Goal: Task Accomplishment & Management: Manage account settings

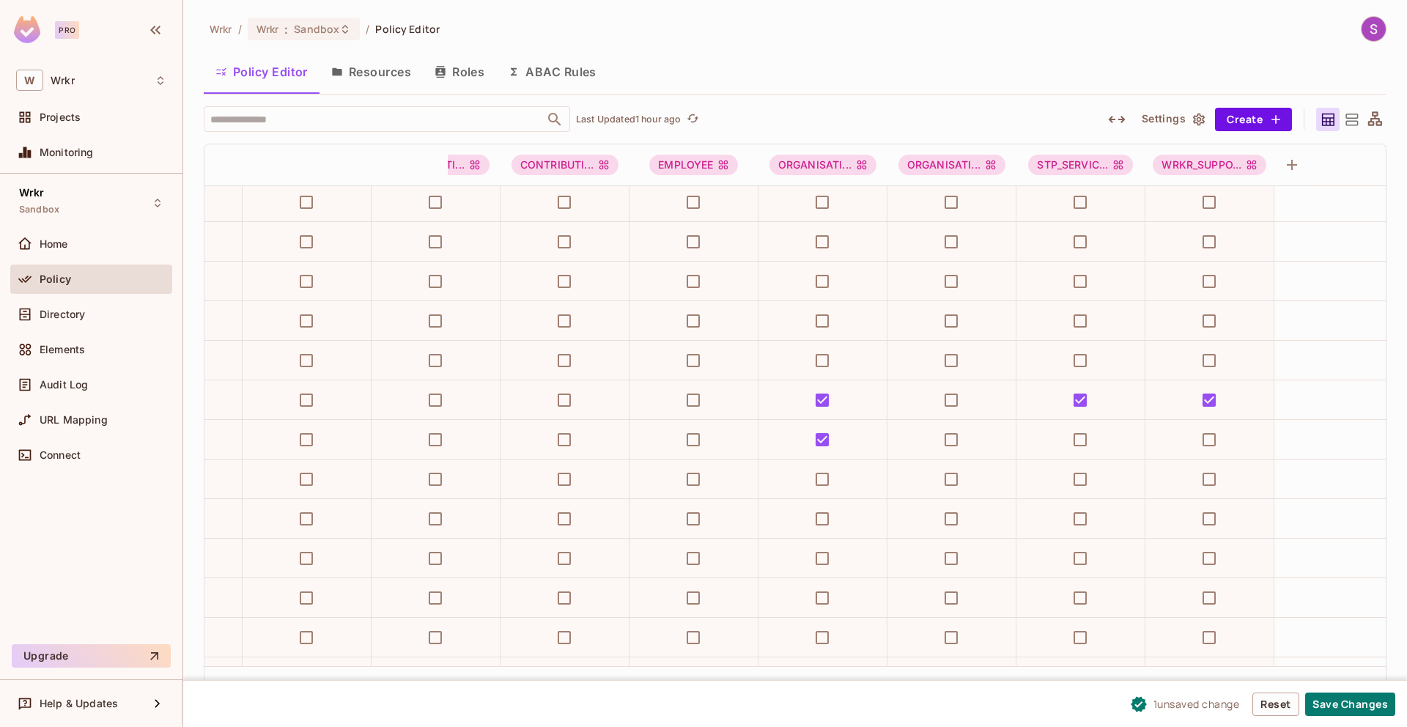
scroll to position [8715, 399]
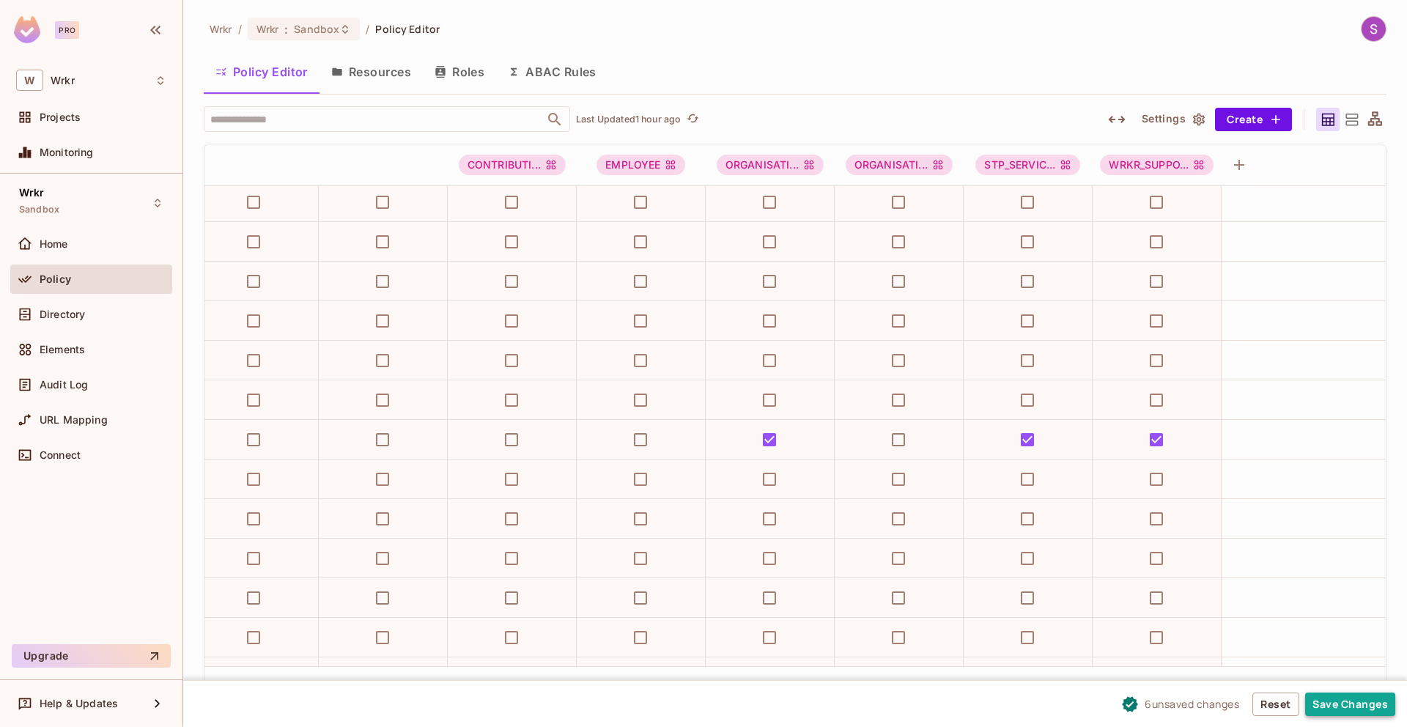
click at [1351, 700] on button "Save Changes" at bounding box center [1350, 704] width 90 height 23
click at [323, 30] on span "Sandbox" at bounding box center [316, 29] width 45 height 14
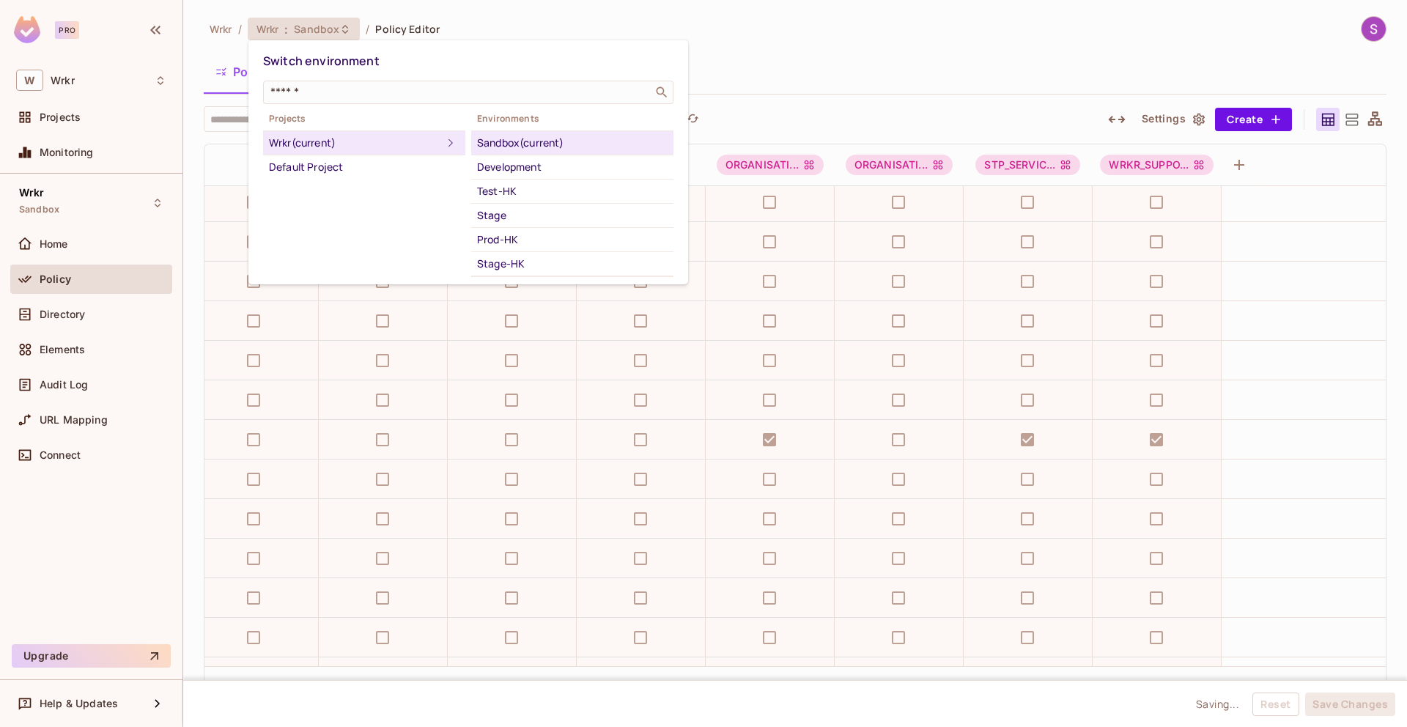
scroll to position [66, 0]
click at [512, 221] on div "Test" at bounding box center [572, 222] width 191 height 18
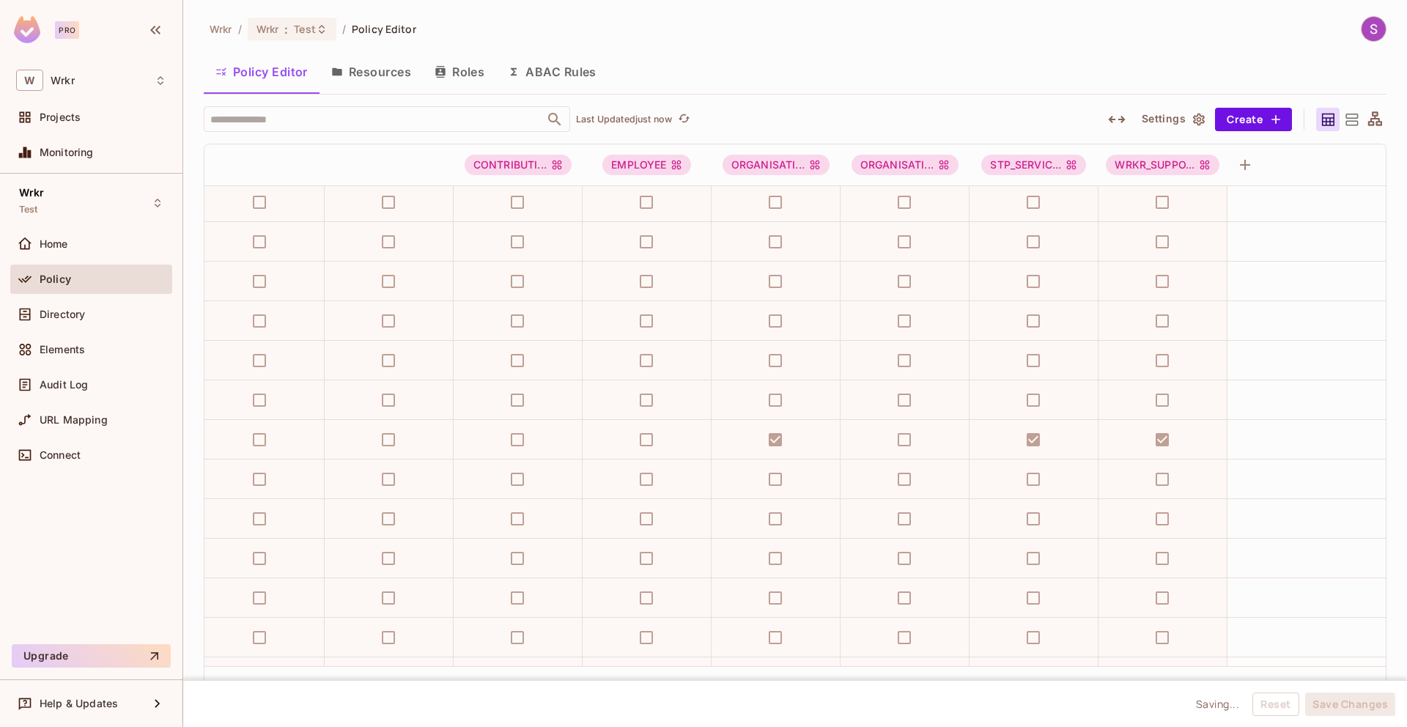
scroll to position [8715, 383]
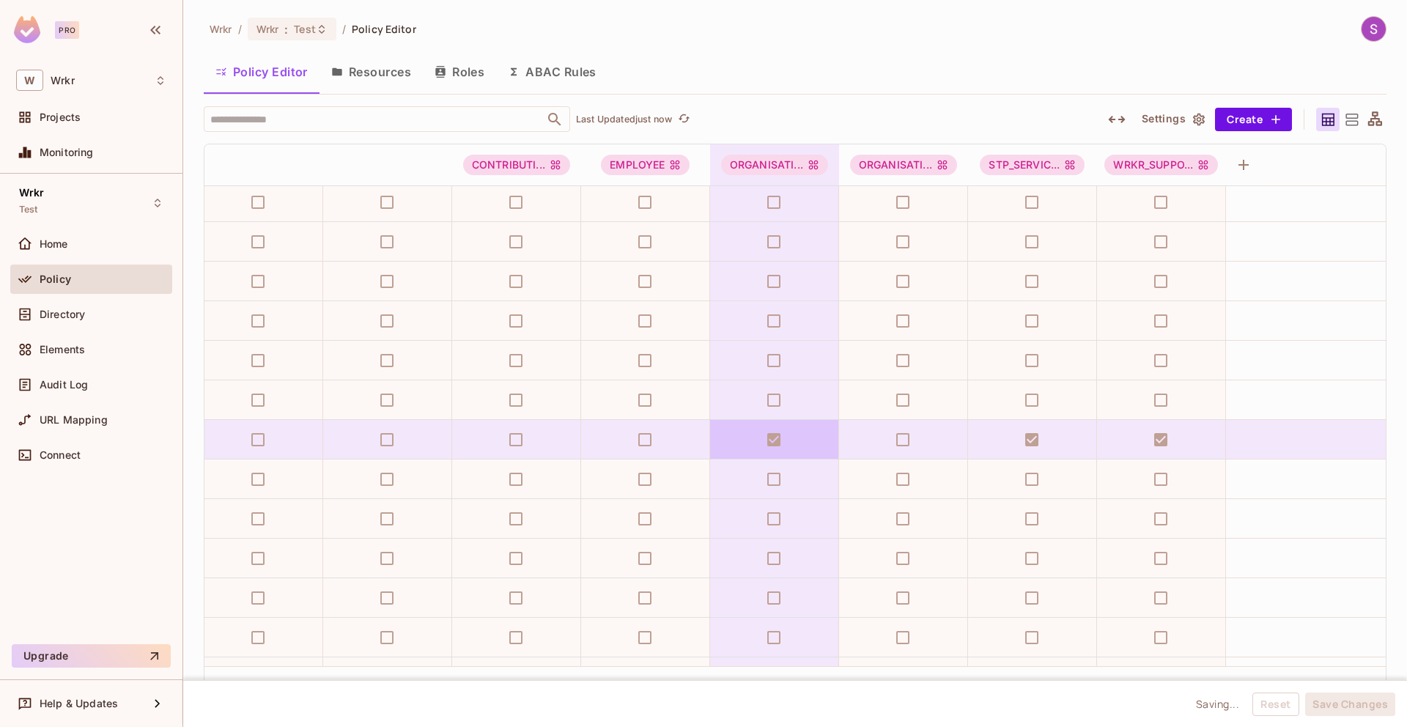
click at [778, 440] on td at bounding box center [774, 440] width 129 height 40
click at [776, 439] on td at bounding box center [774, 440] width 129 height 40
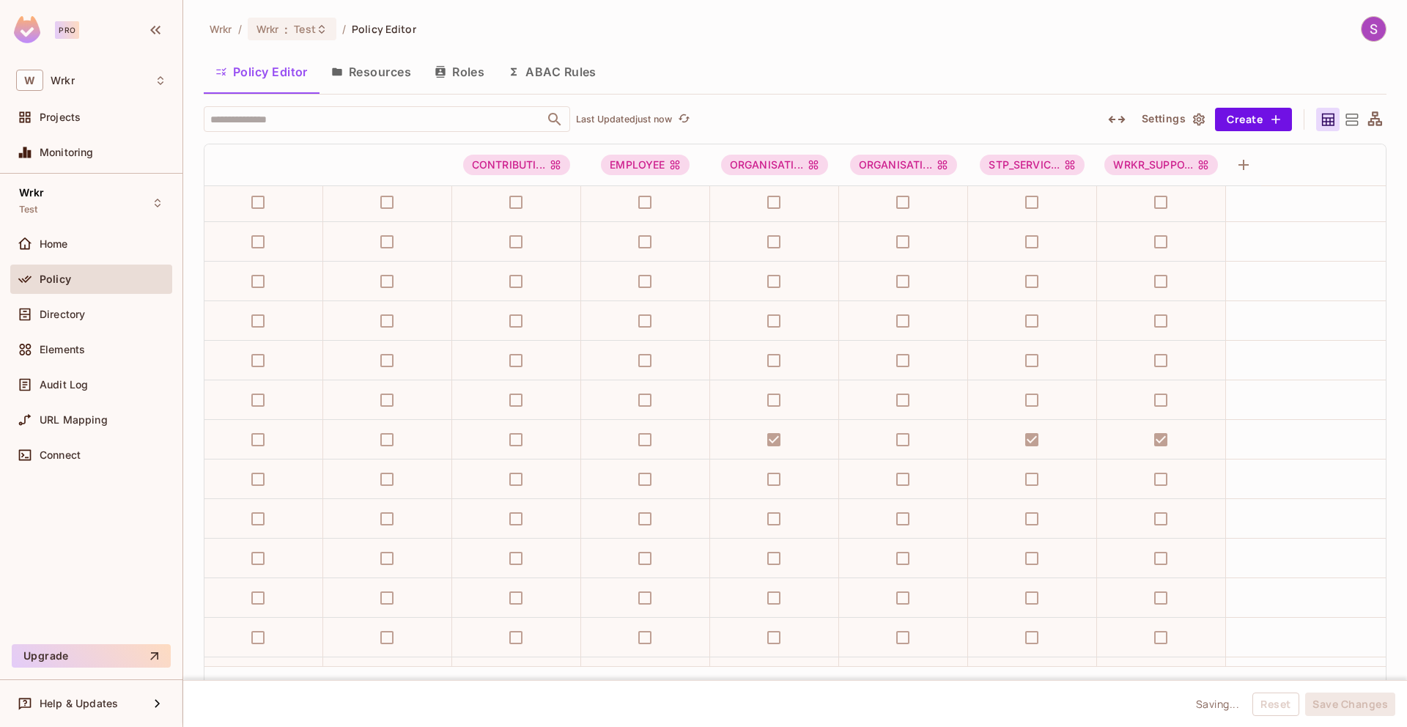
click at [654, 15] on div "Wrkr / Wrkr : Test / Policy Editor Policy Editor Resources Roles ABAC Rules ​ L…" at bounding box center [795, 363] width 1224 height 727
click at [289, 30] on span ":" at bounding box center [286, 29] width 5 height 12
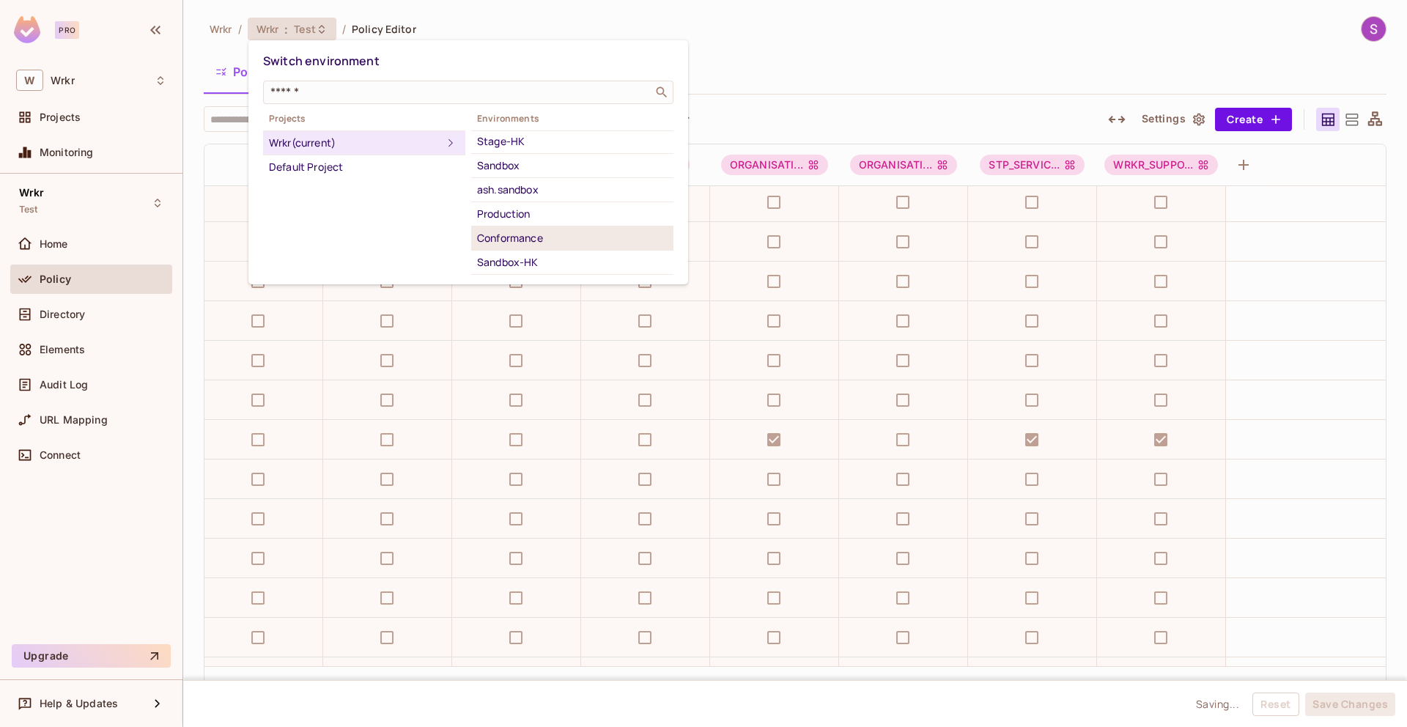
scroll to position [127, 0]
click at [504, 166] on div "Sandbox" at bounding box center [572, 161] width 191 height 18
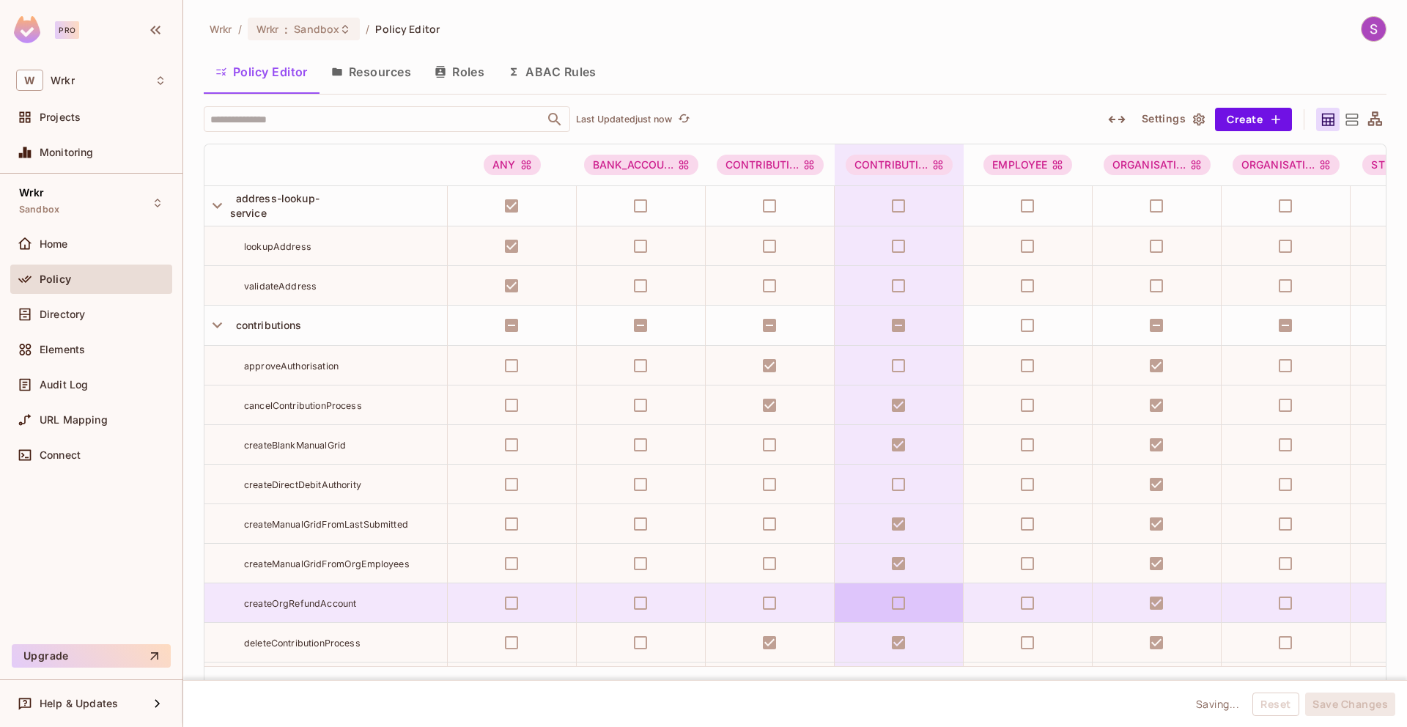
scroll to position [106, 0]
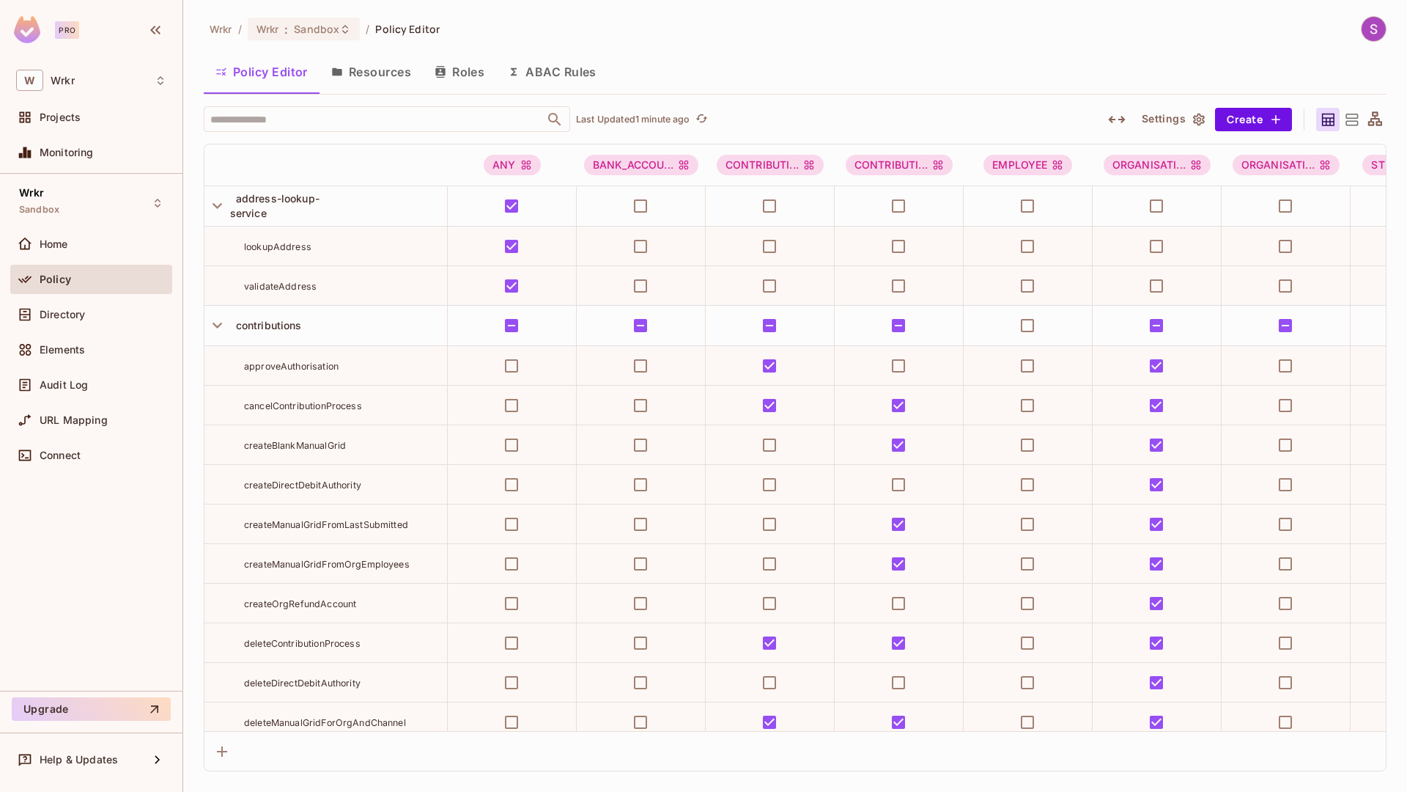
click at [948, 25] on div "Wrkr / Wrkr : Sandbox / Policy Editor" at bounding box center [795, 29] width 1183 height 26
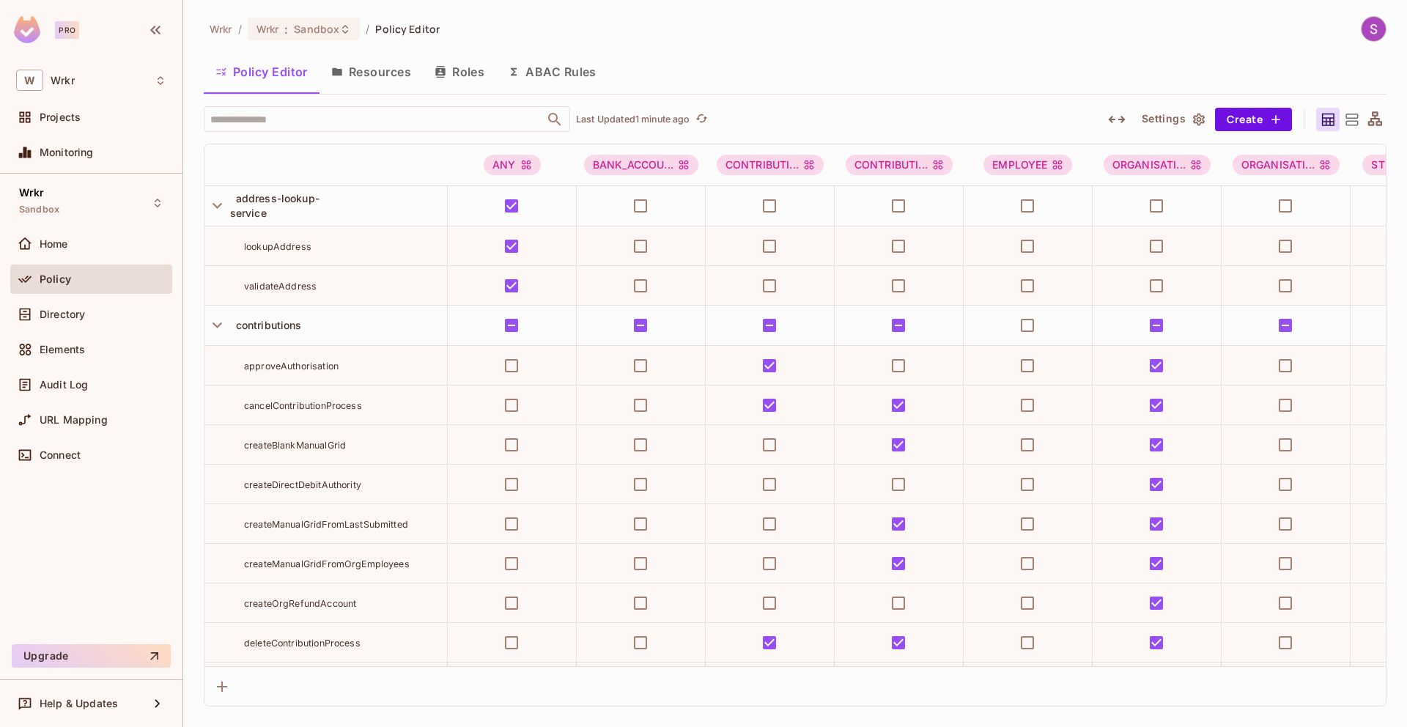
click at [967, 44] on div "Wrkr / Wrkr : Sandbox / Policy Editor Policy Editor Resources Roles ABAC Rules …" at bounding box center [795, 361] width 1183 height 690
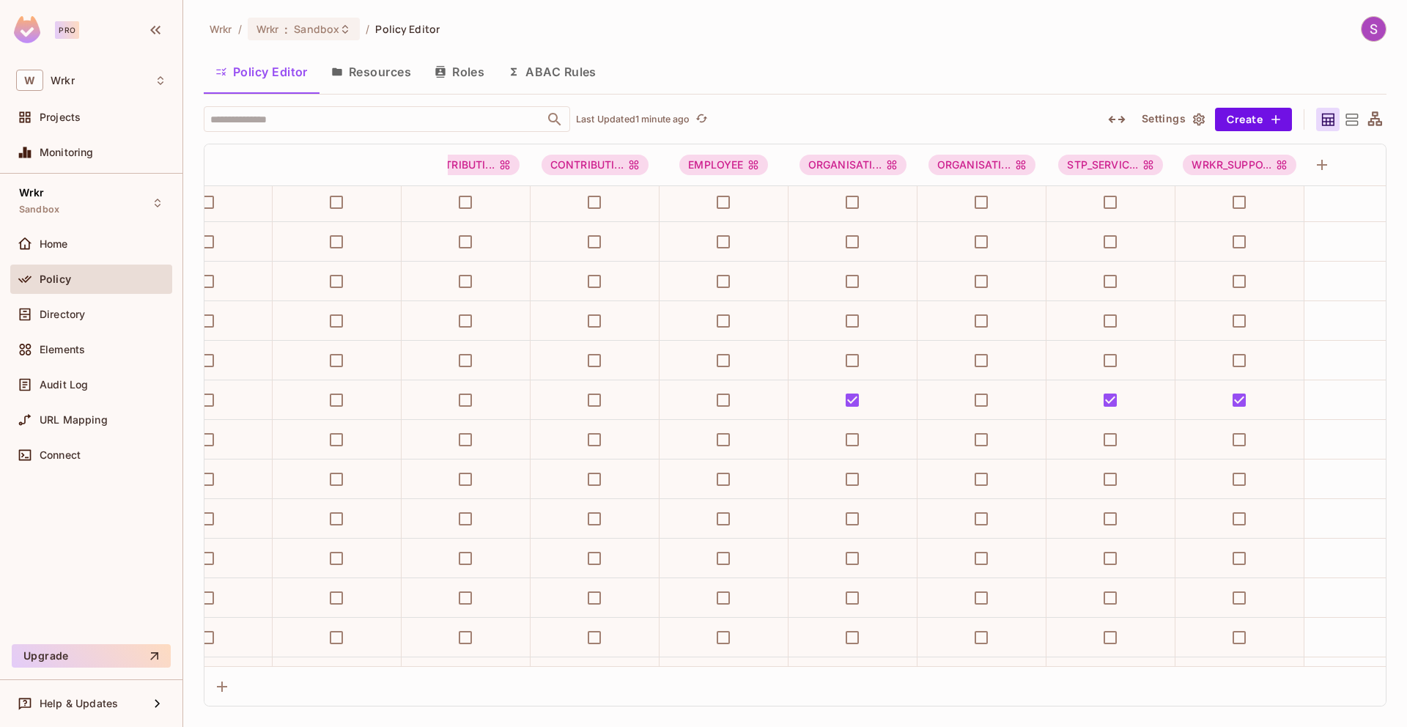
scroll to position [8755, 399]
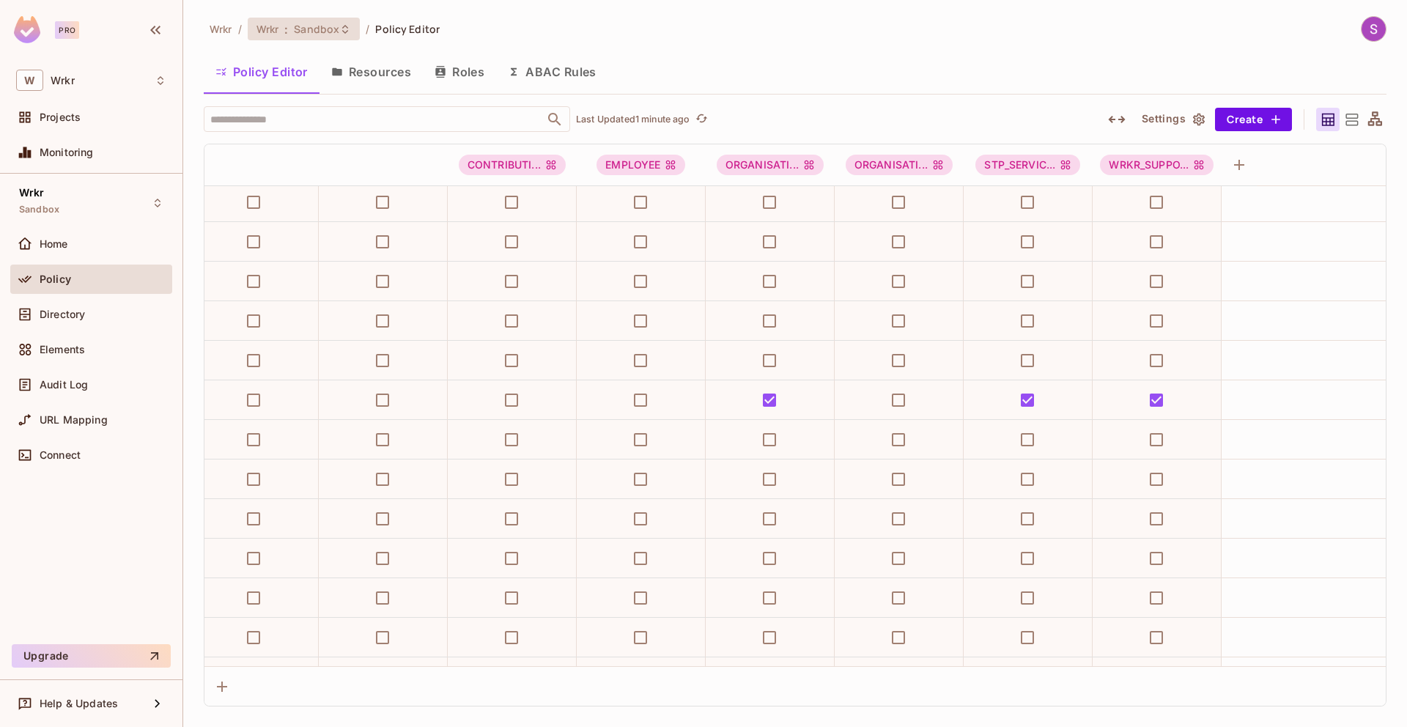
click at [324, 31] on span "Sandbox" at bounding box center [316, 29] width 45 height 14
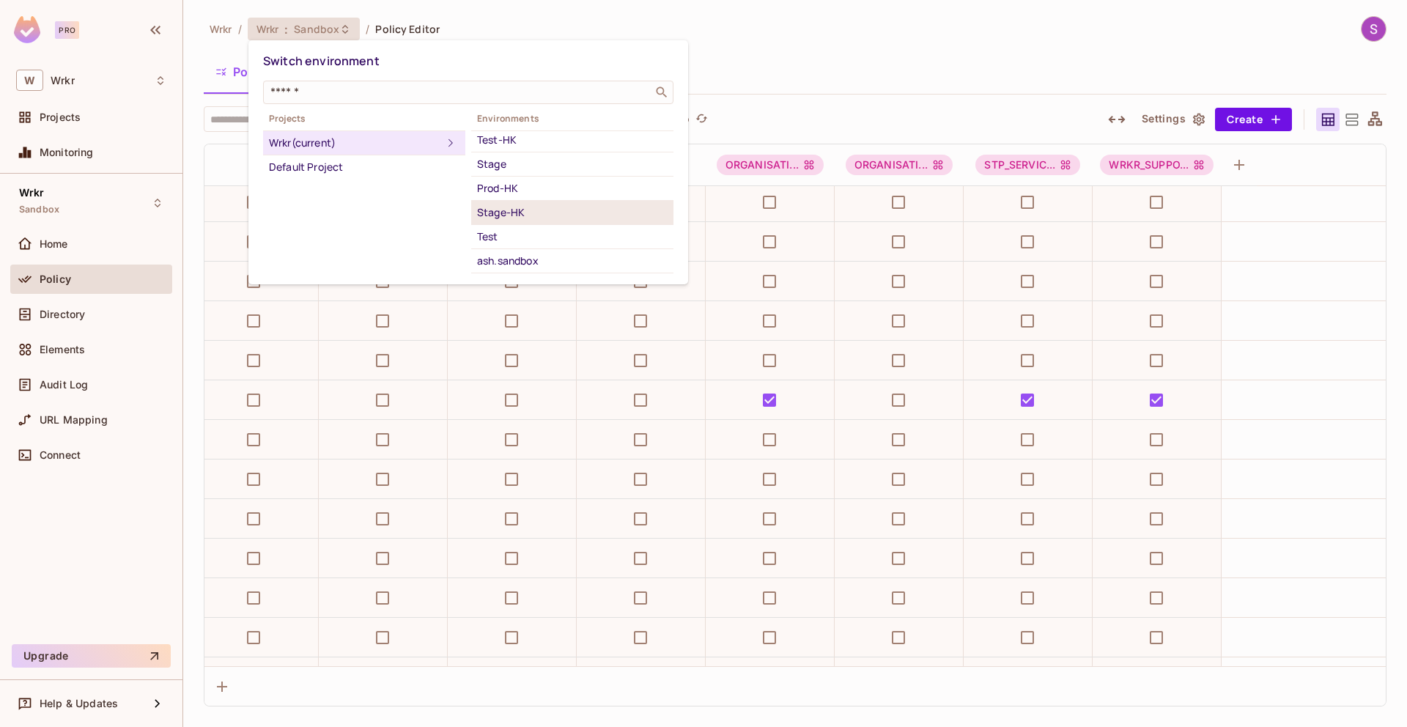
scroll to position [54, 0]
click at [504, 229] on div "Test" at bounding box center [572, 234] width 191 height 18
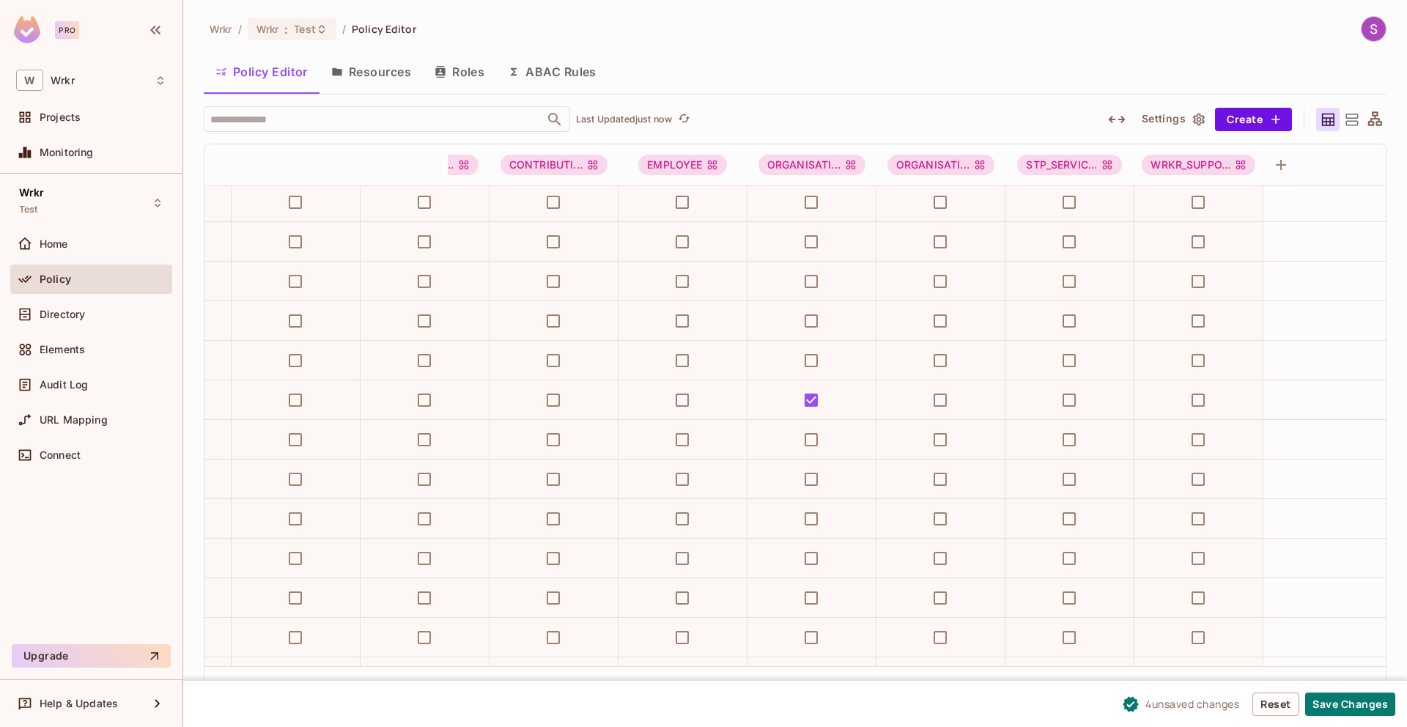
scroll to position [8755, 399]
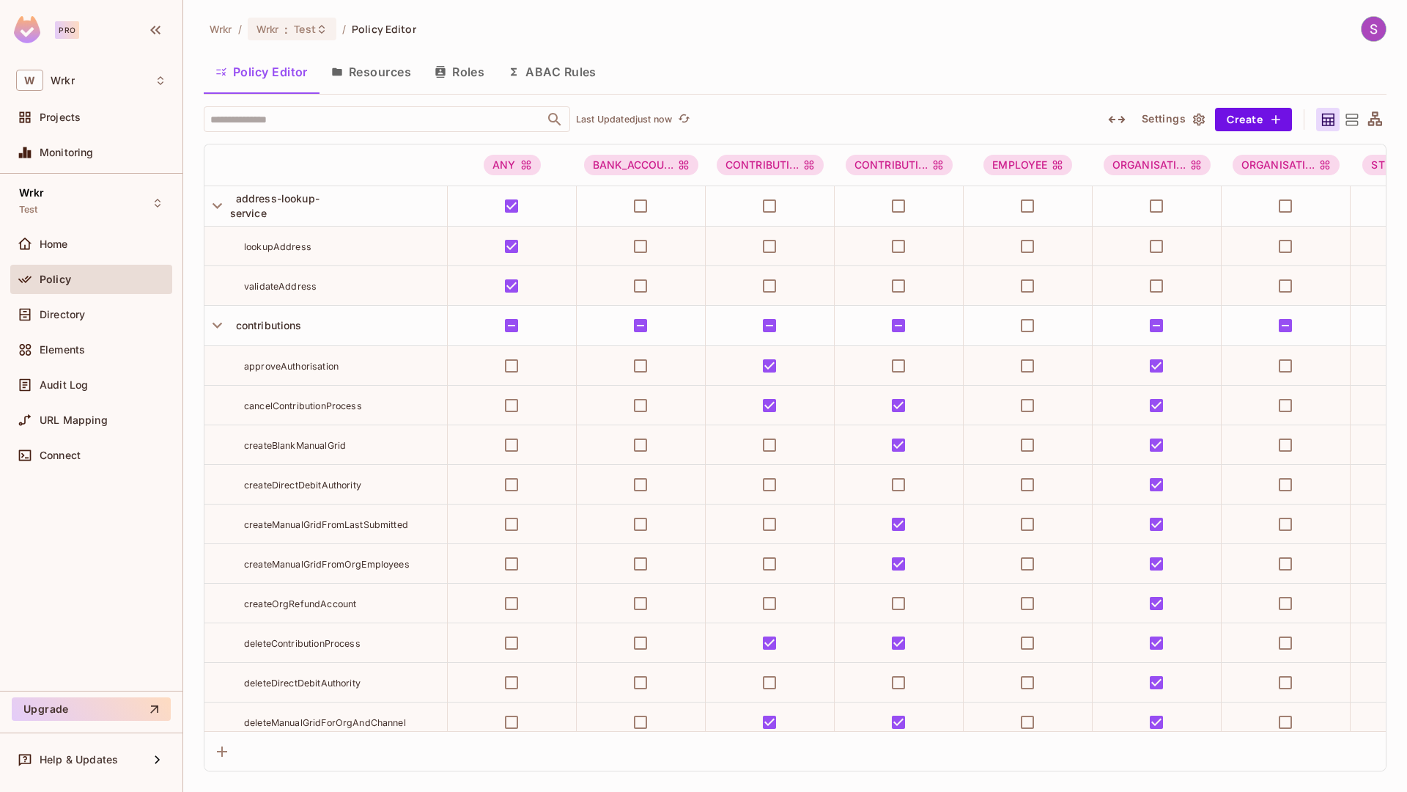
click at [984, 55] on div "Policy Editor Resources Roles ABAC Rules" at bounding box center [795, 72] width 1183 height 37
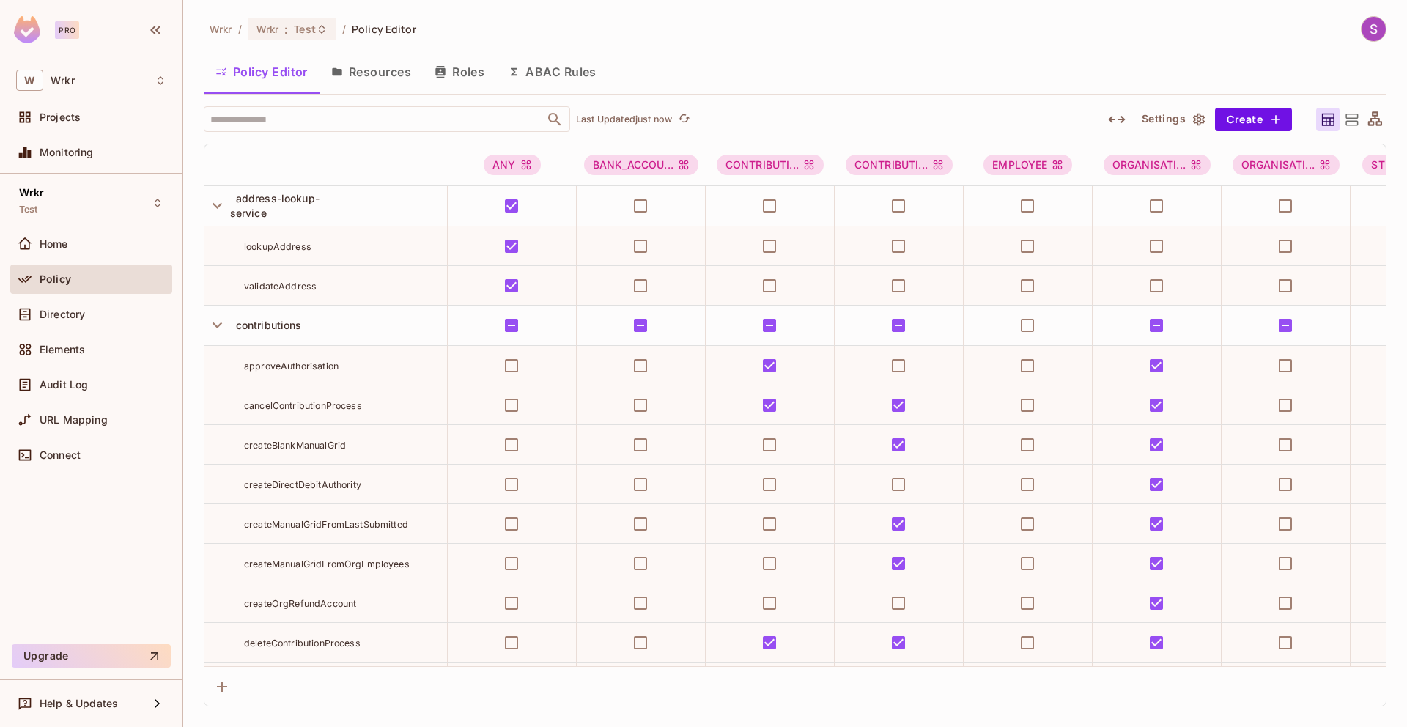
click at [1265, 45] on div "Wrkr / Wrkr : Test / Policy Editor Policy Editor Resources Roles ABAC Rules ​ L…" at bounding box center [795, 361] width 1183 height 690
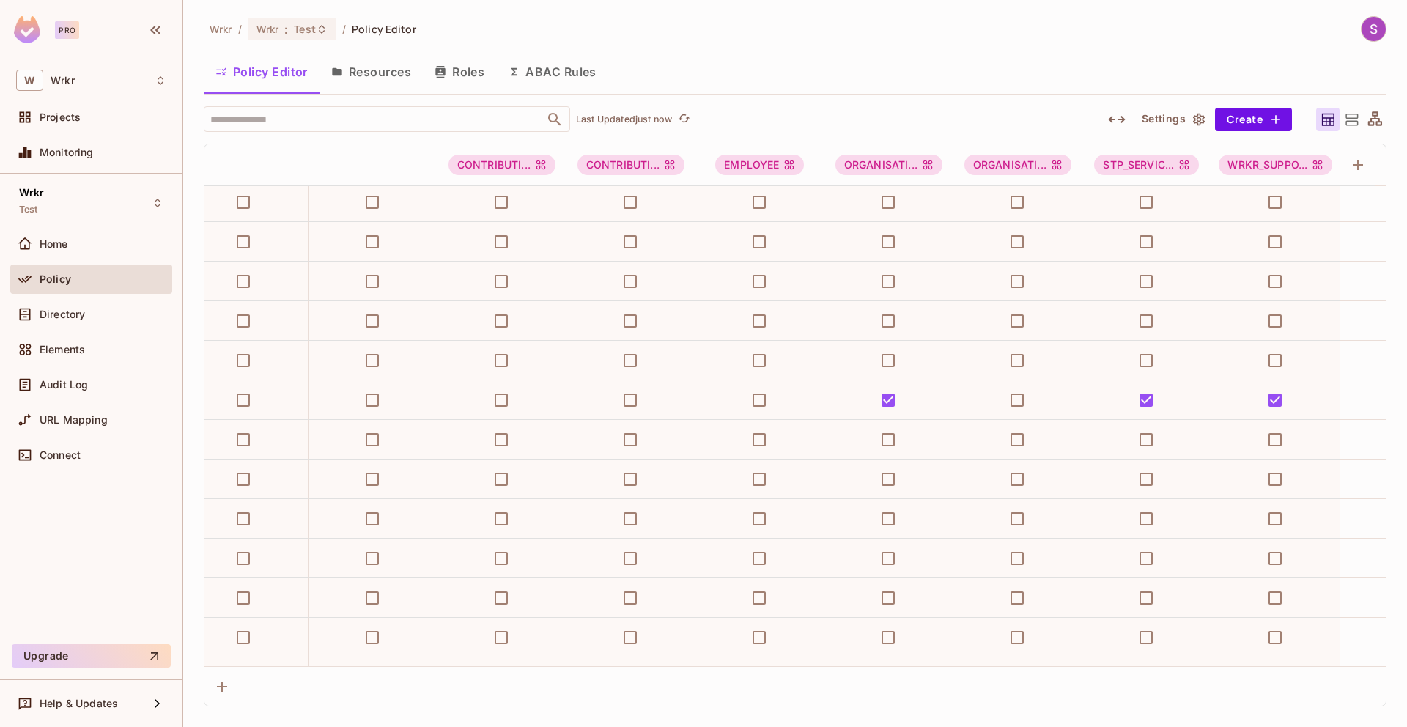
scroll to position [8755, 399]
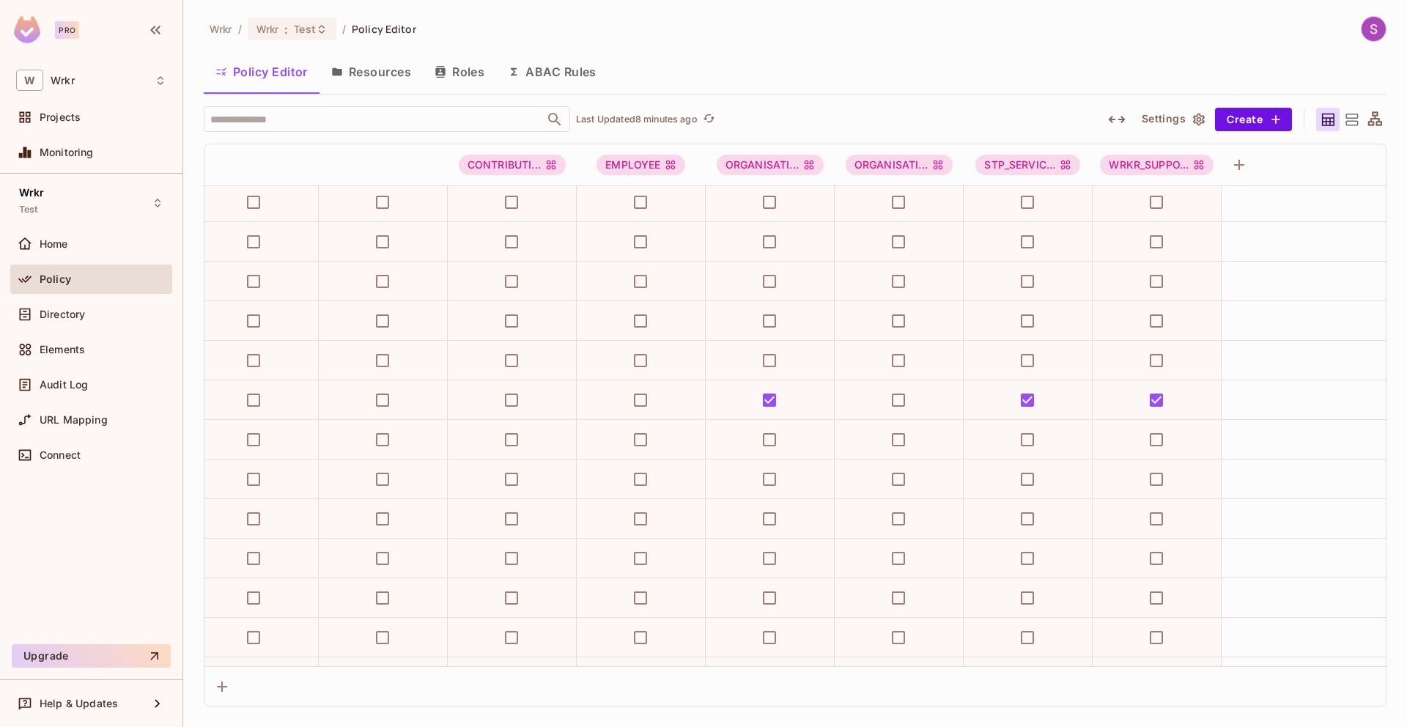
click at [780, 55] on div "Policy Editor Resources Roles ABAC Rules" at bounding box center [795, 72] width 1183 height 37
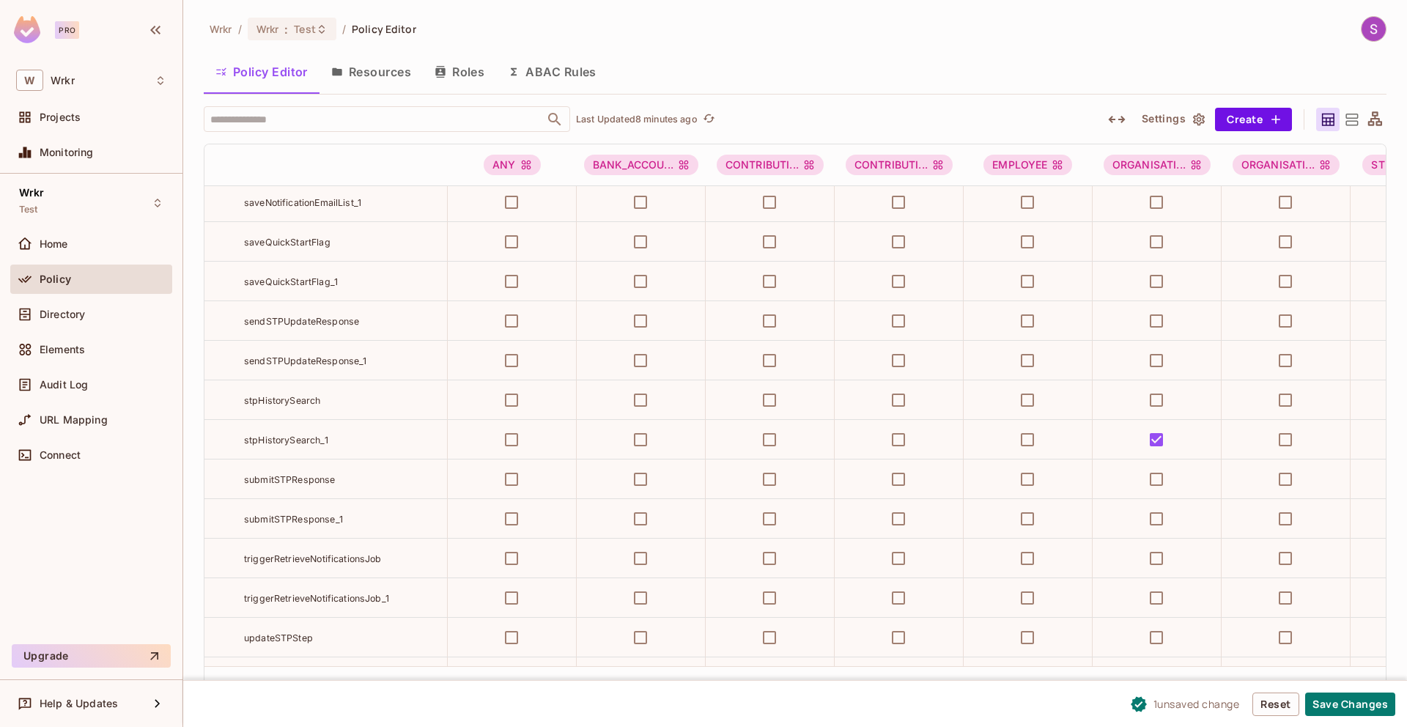
scroll to position [9427, 399]
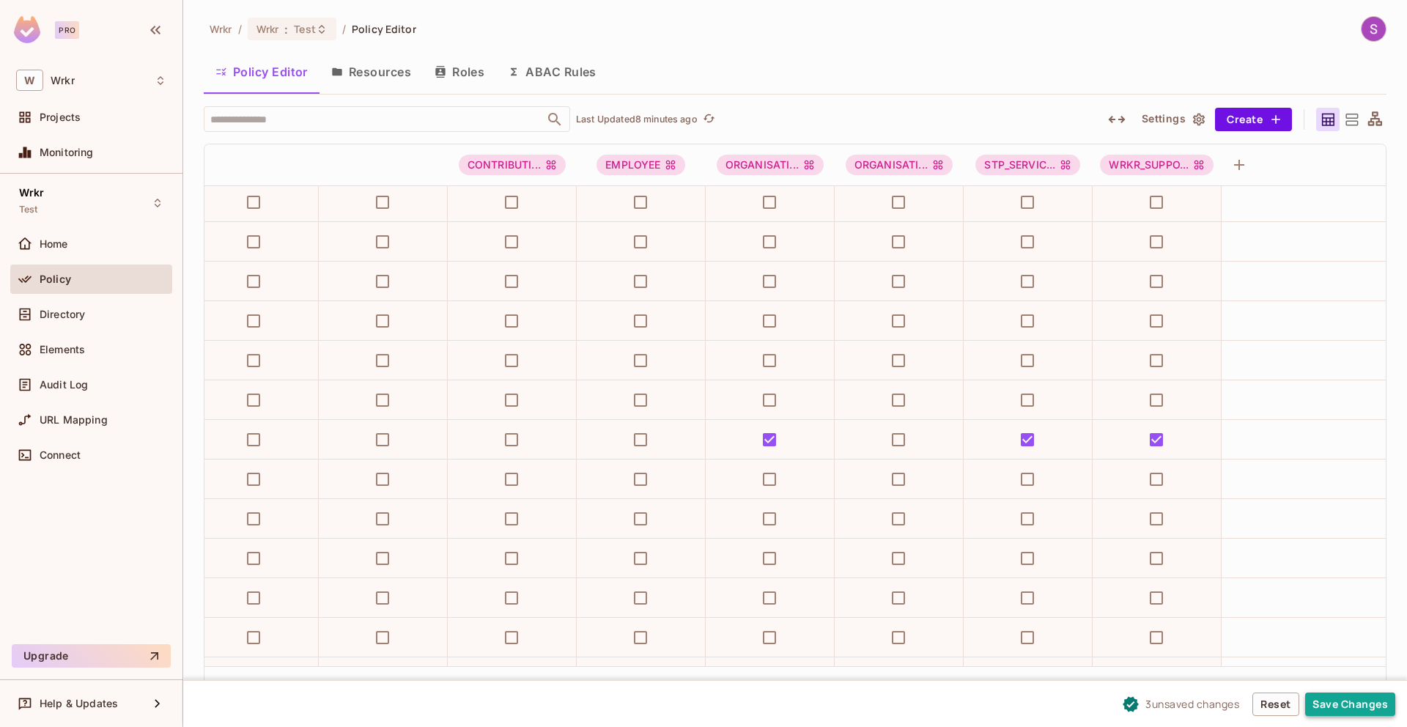
click at [1327, 703] on button "Save Changes" at bounding box center [1350, 704] width 90 height 23
drag, startPoint x: 1332, startPoint y: 700, endPoint x: 1327, endPoint y: 604, distance: 96.1
click at [1332, 700] on button "Save Changes" at bounding box center [1350, 704] width 90 height 23
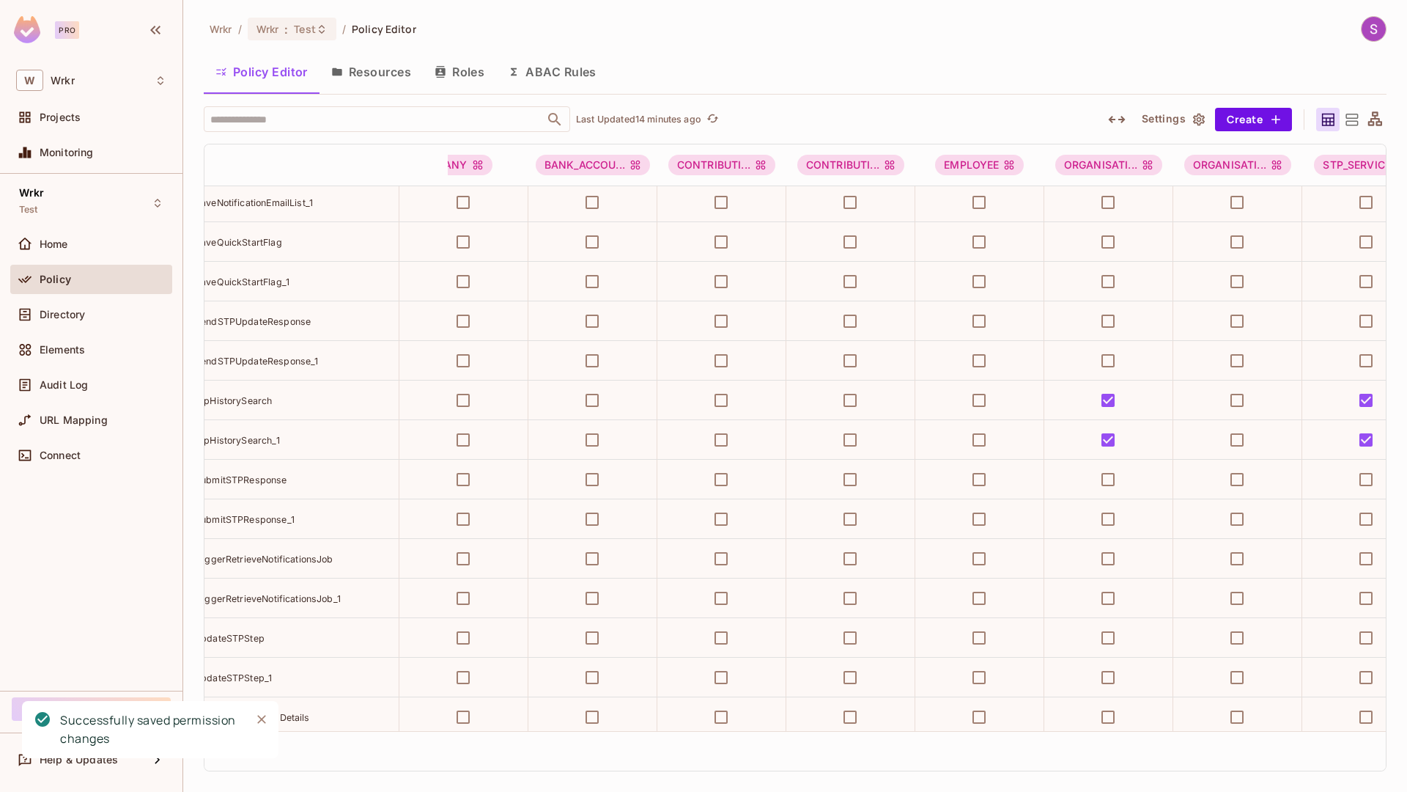
scroll to position [9427, 0]
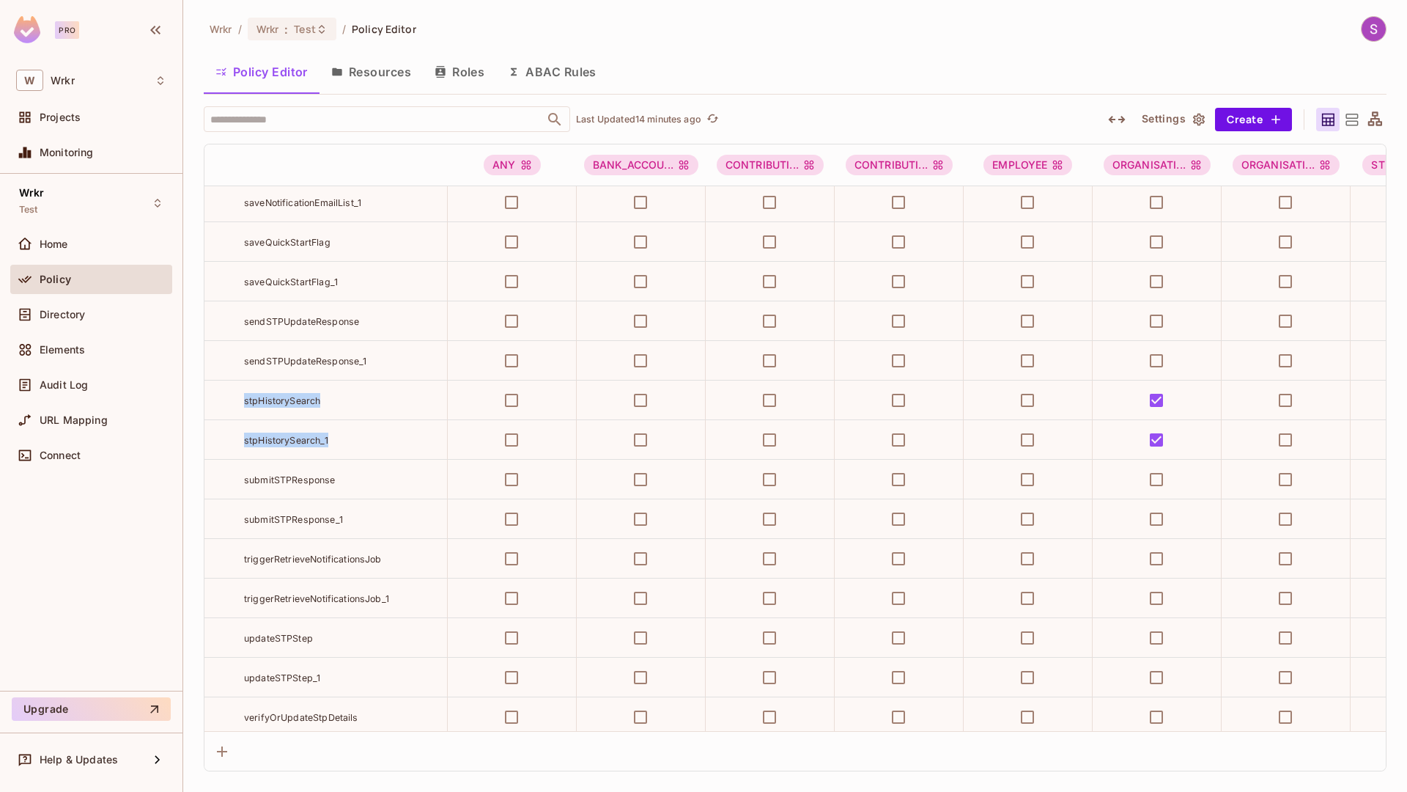
drag, startPoint x: 335, startPoint y: 443, endPoint x: 240, endPoint y: 400, distance: 104.3
copy tbody "stpHistorySearch stpHistorySearch_1"
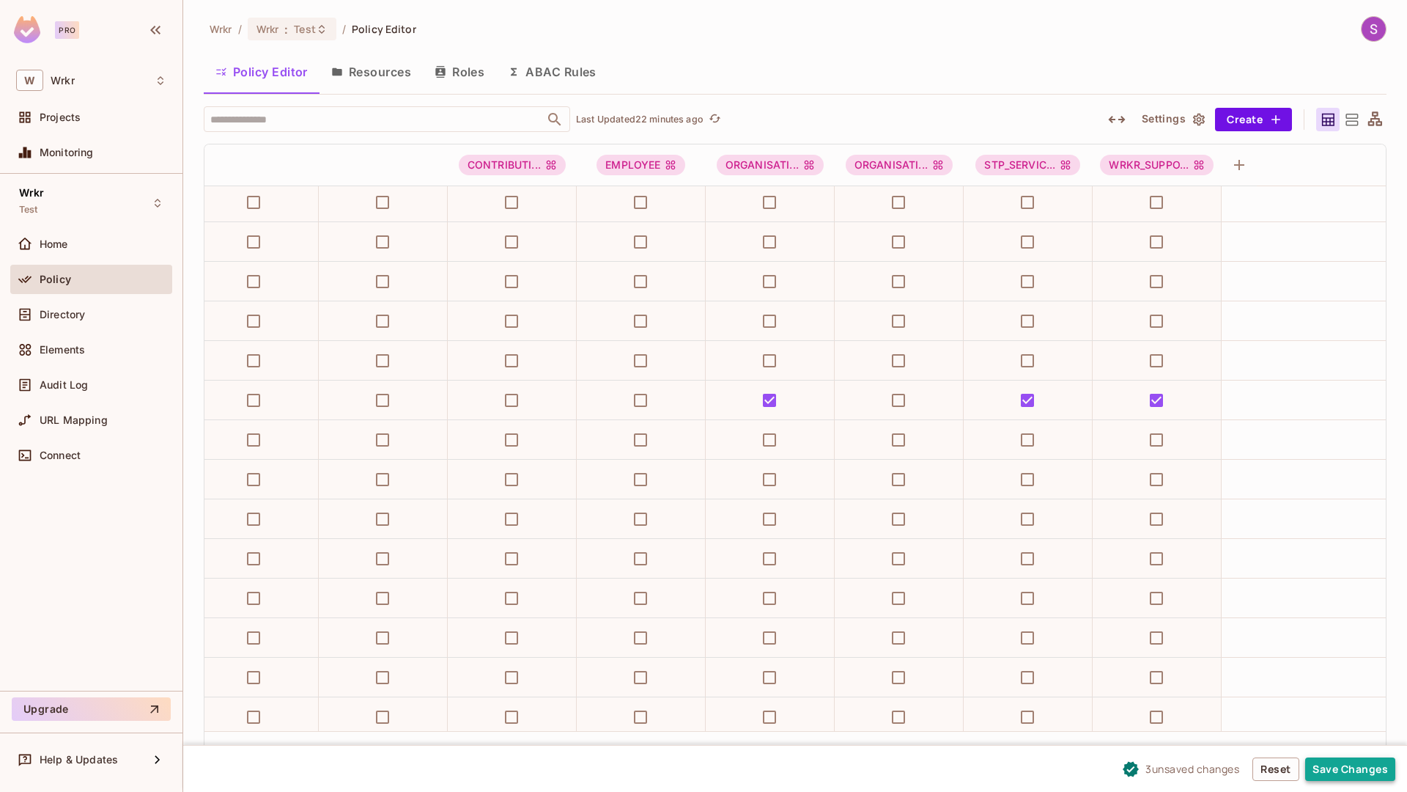
click at [1337, 767] on button "Save Changes" at bounding box center [1350, 768] width 90 height 23
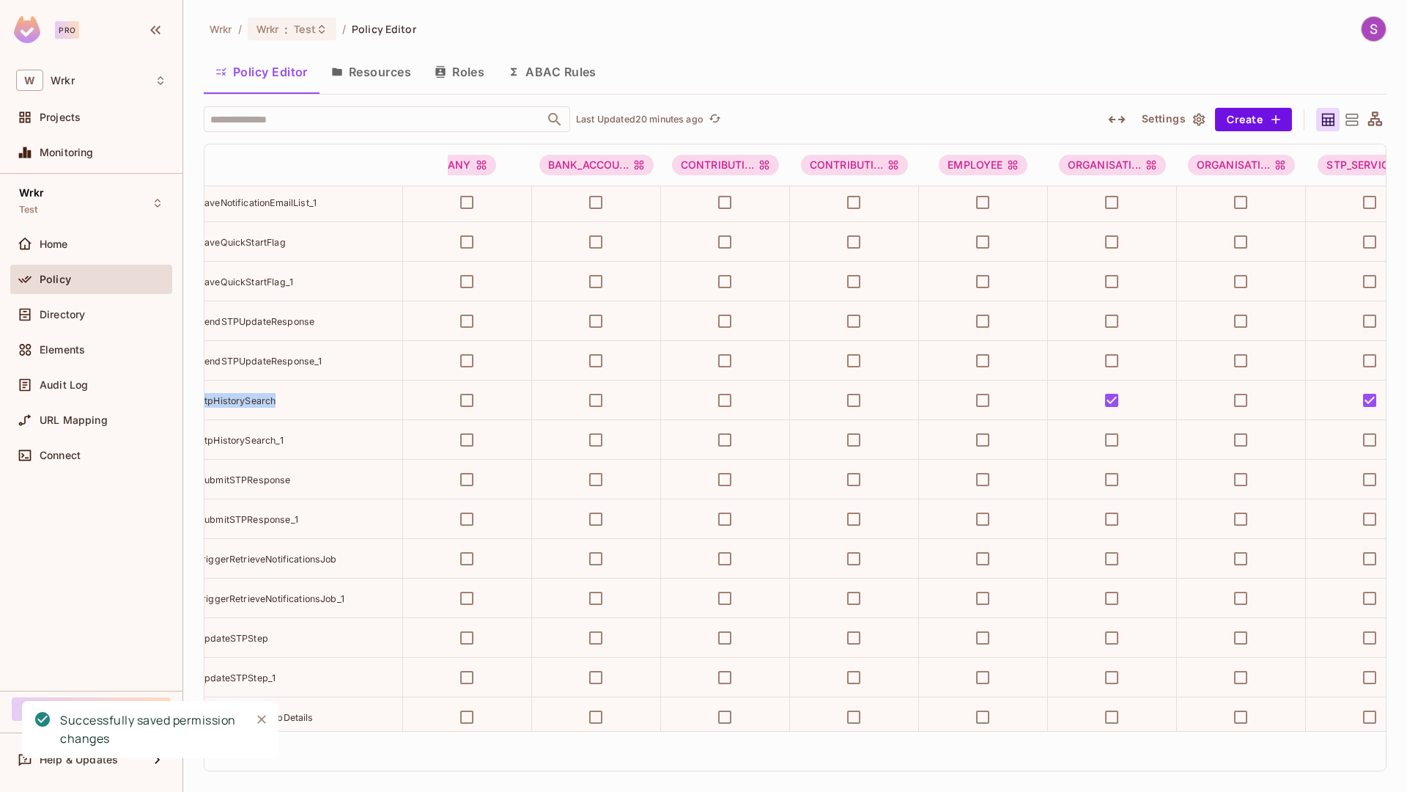
scroll to position [9427, 0]
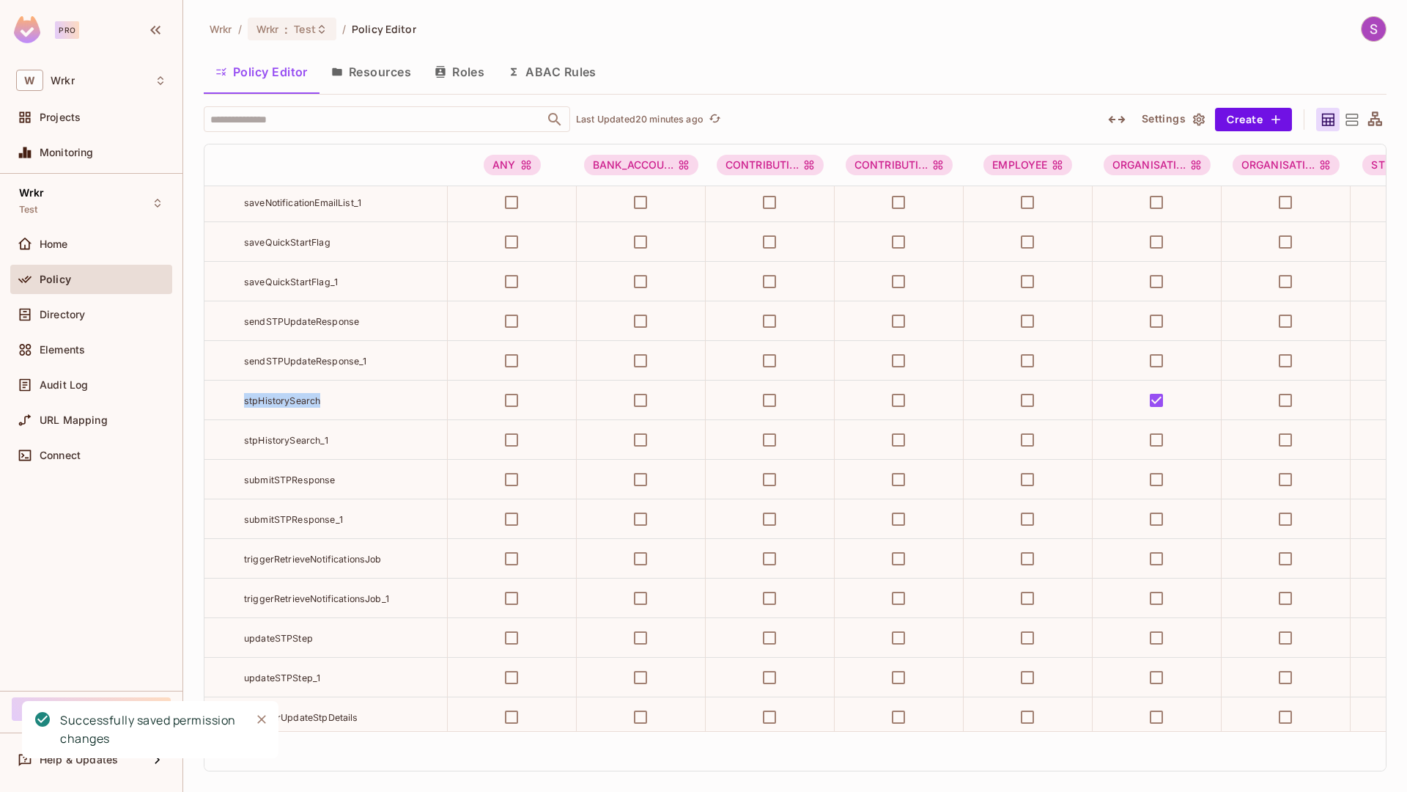
click at [303, 399] on span "stpHistorySearch" at bounding box center [282, 400] width 76 height 11
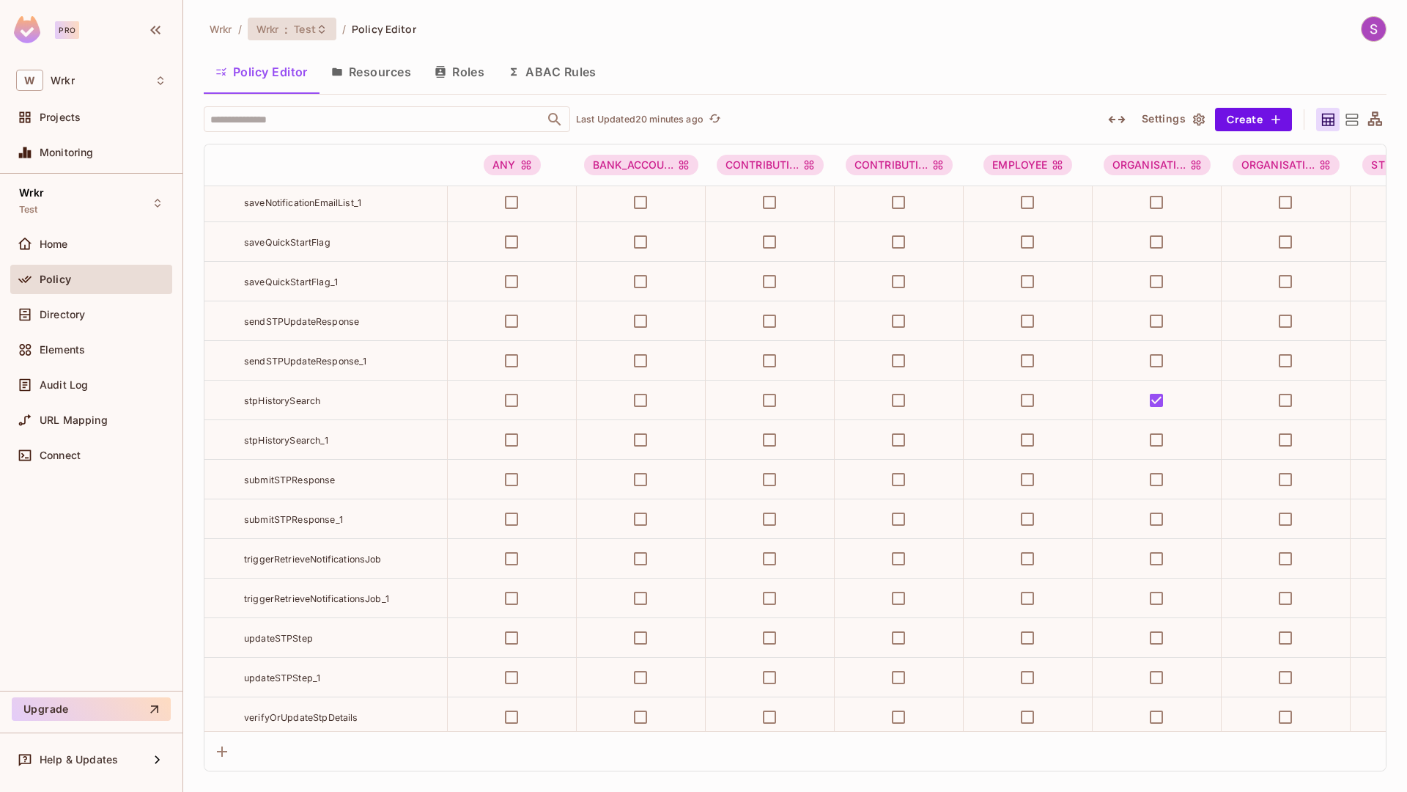
click at [284, 26] on div "Wrkr : Test" at bounding box center [284, 29] width 54 height 14
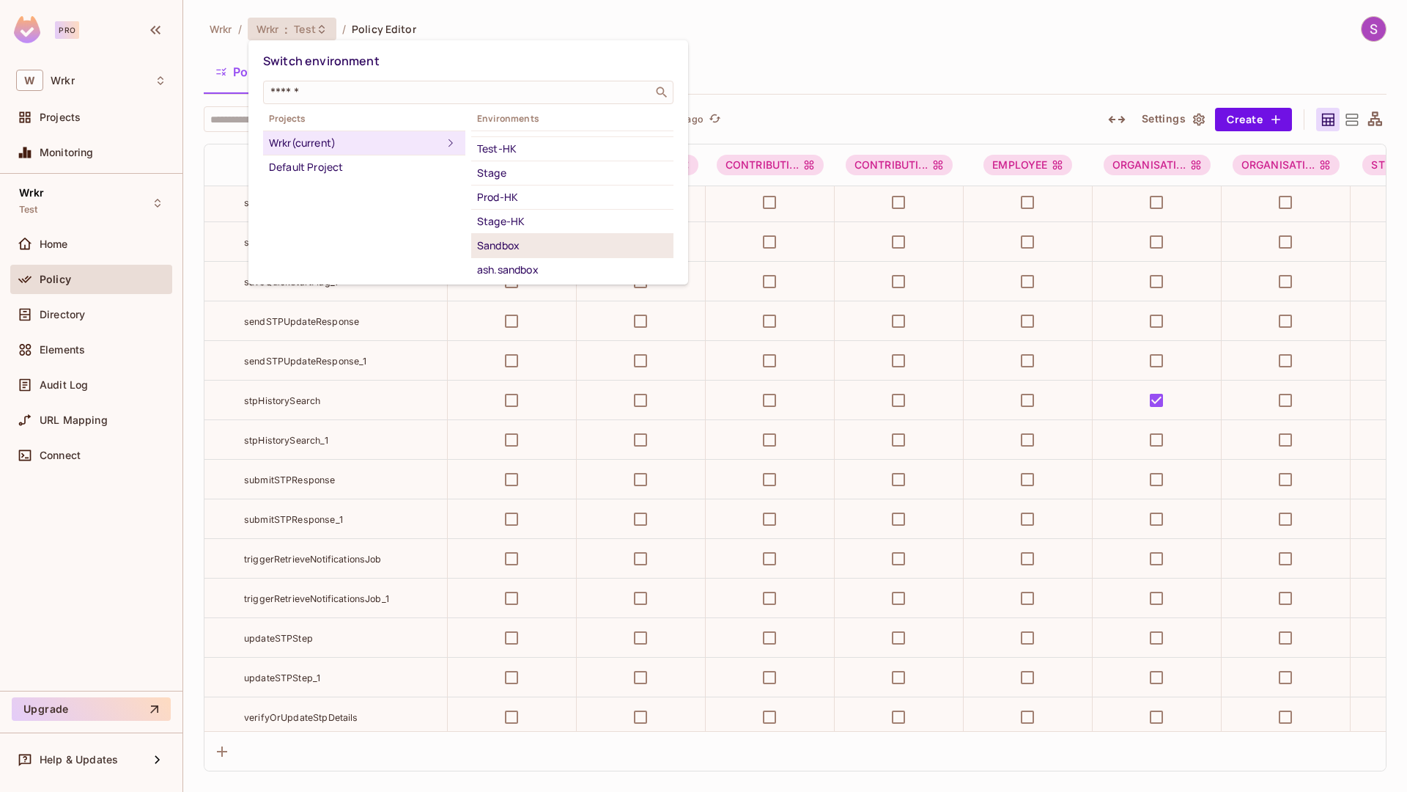
scroll to position [0, 0]
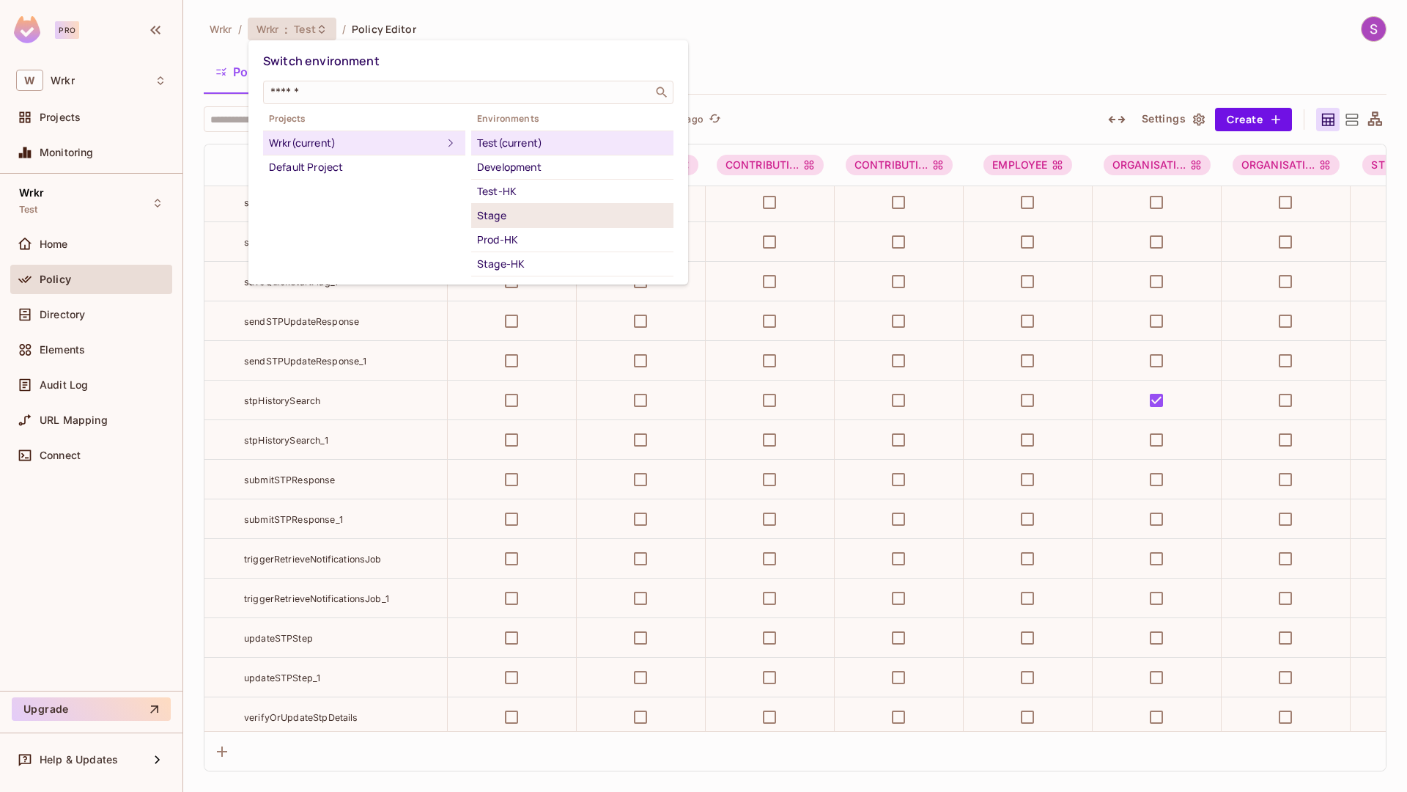
click at [510, 214] on div "Stage" at bounding box center [572, 216] width 191 height 18
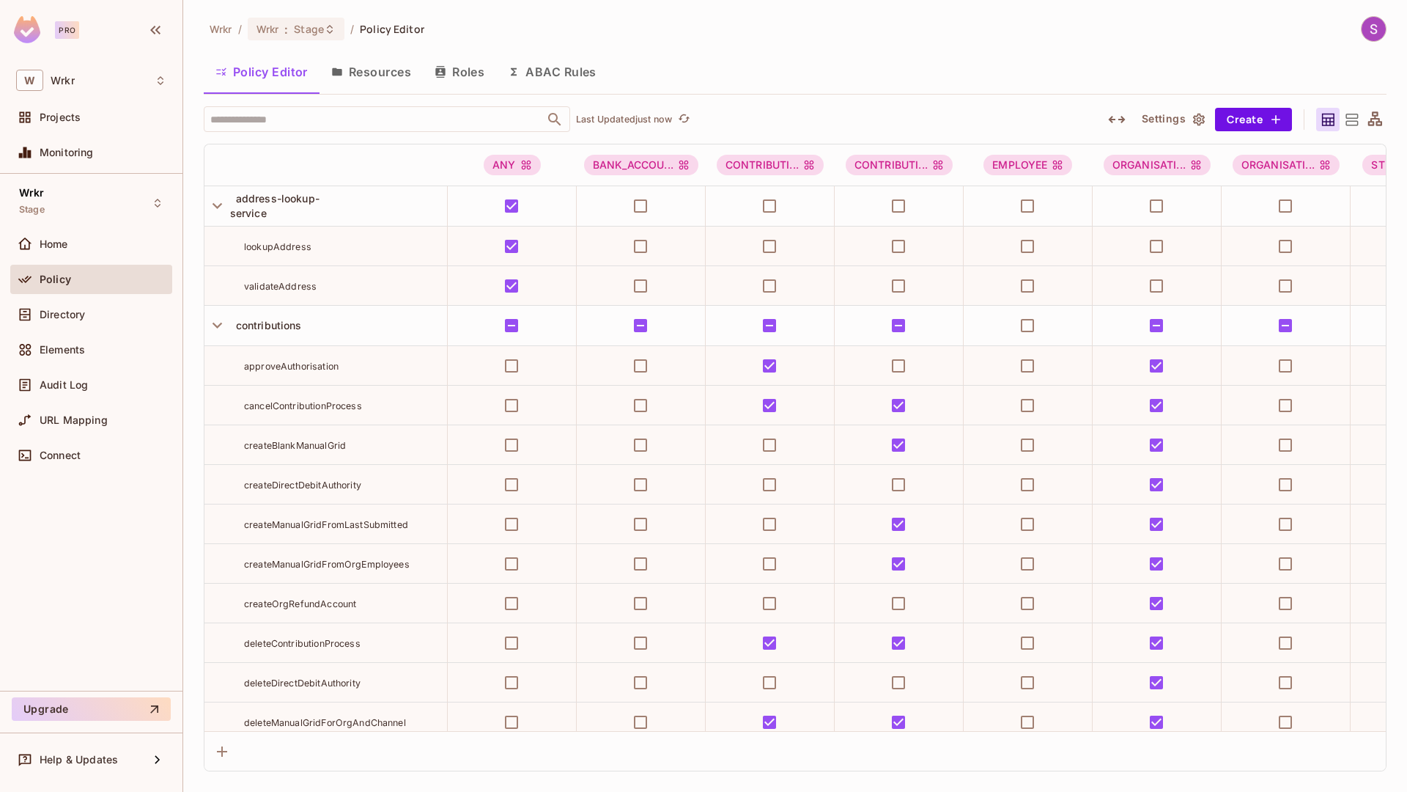
click at [770, 47] on div "Wrkr / Wrkr : Stage / Policy Editor Policy Editor Resources Roles ABAC Rules ​ …" at bounding box center [795, 393] width 1183 height 755
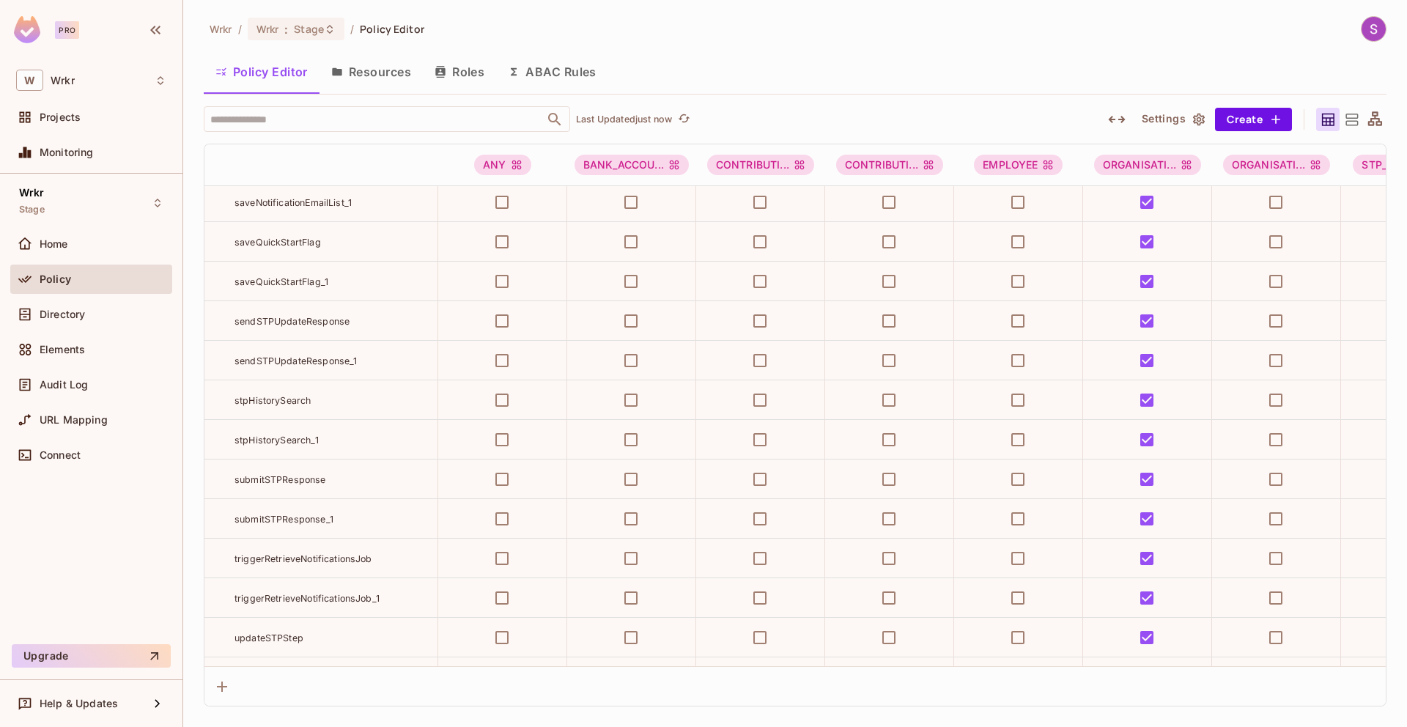
scroll to position [9268, 0]
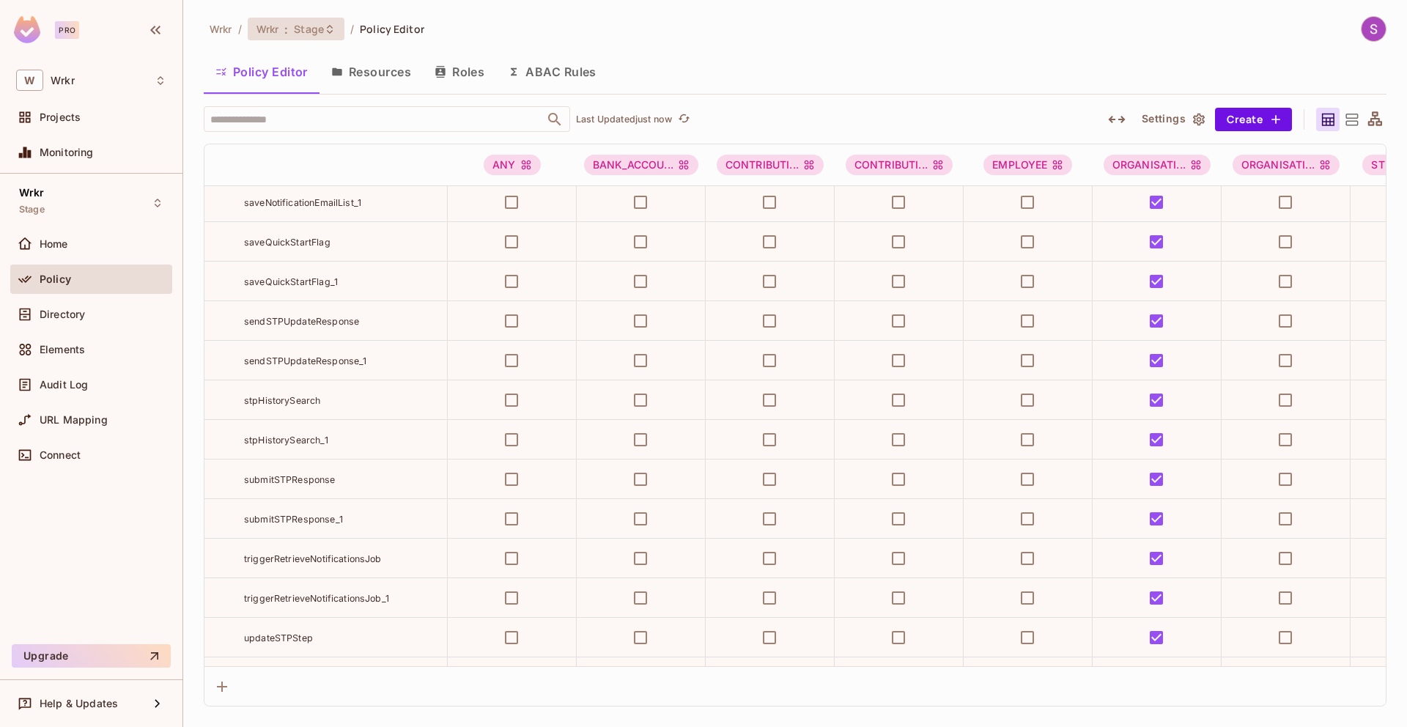
click at [303, 30] on span "Stage" at bounding box center [309, 29] width 30 height 14
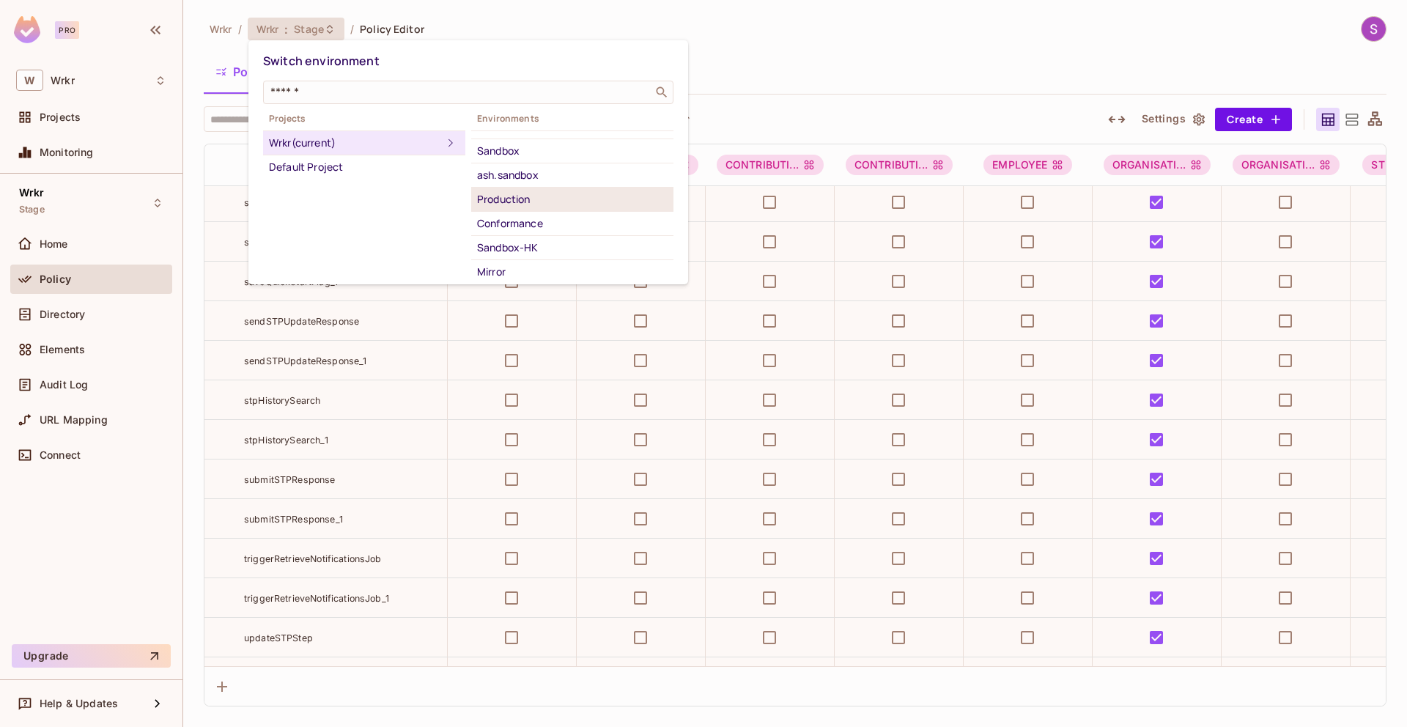
scroll to position [152, 0]
click at [532, 185] on div "Production" at bounding box center [572, 185] width 191 height 18
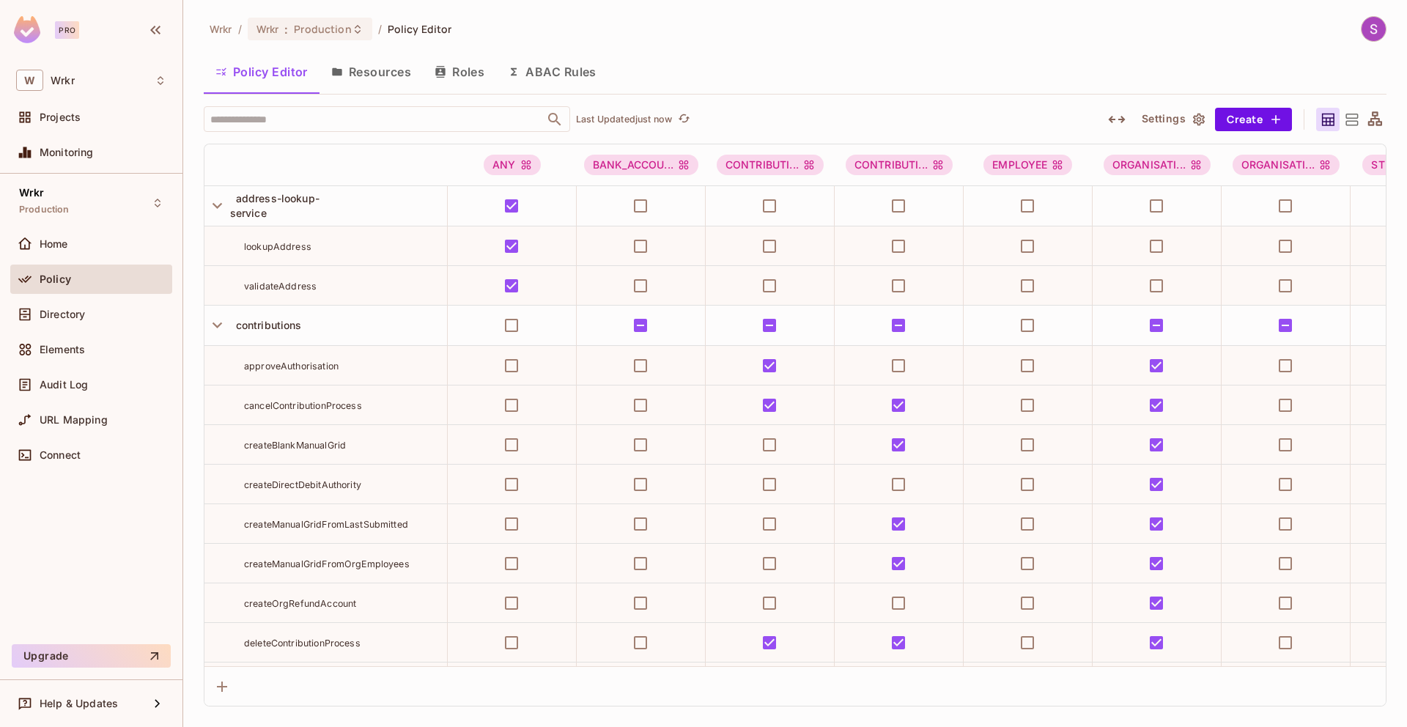
scroll to position [8714, 0]
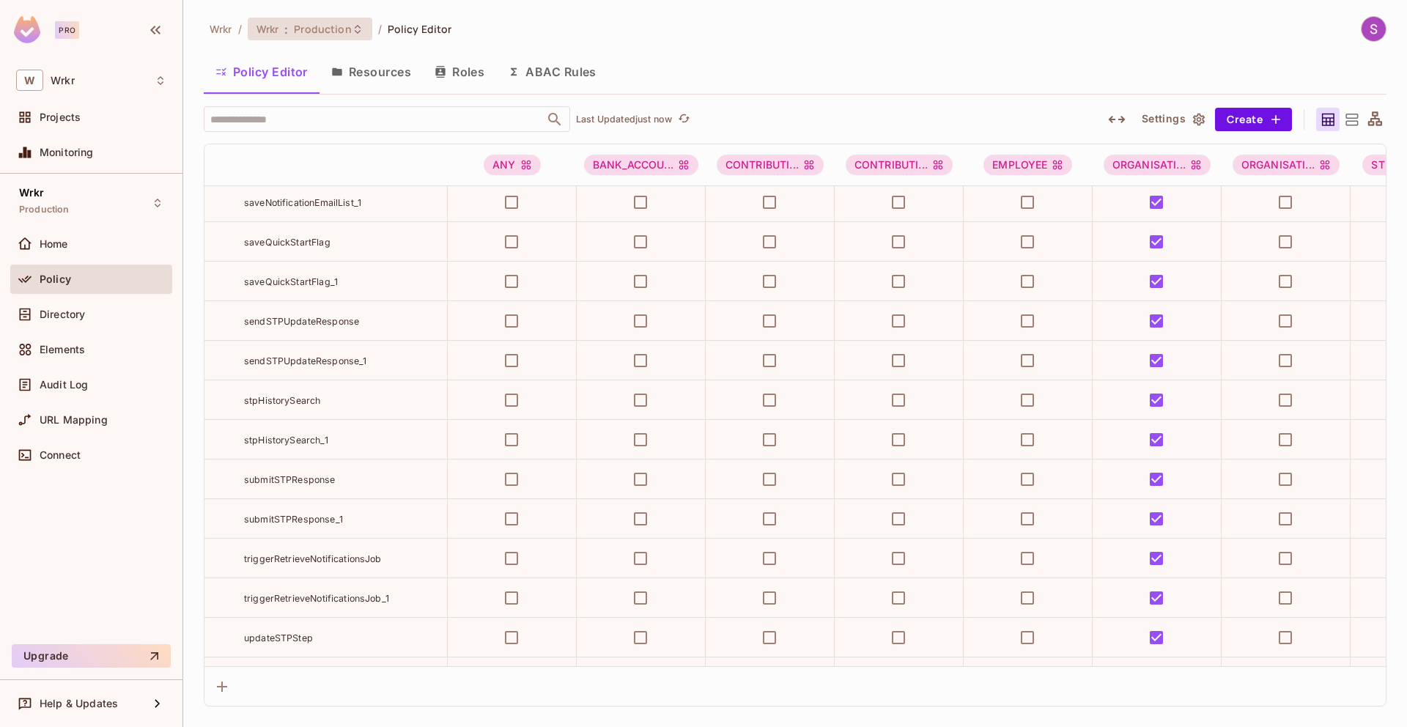
click at [298, 30] on span "Production" at bounding box center [322, 29] width 57 height 14
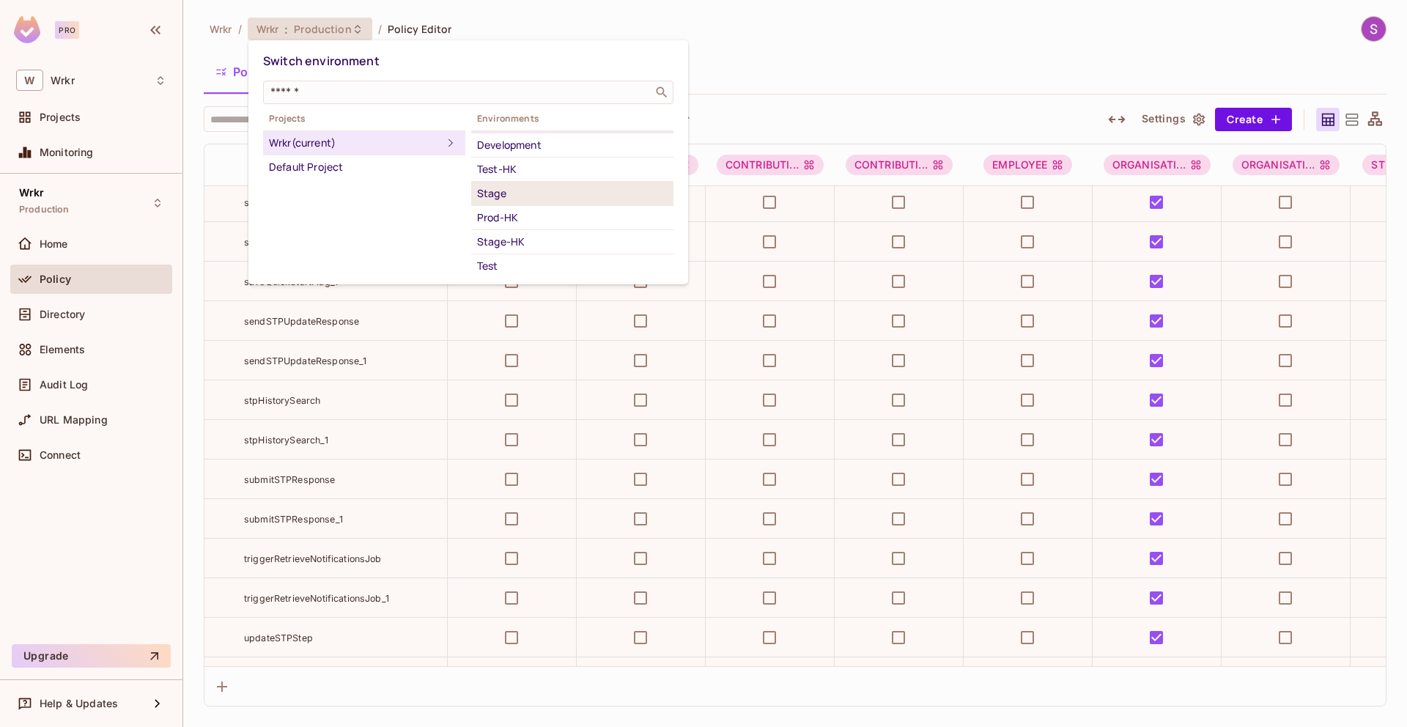
scroll to position [112, 0]
drag, startPoint x: 530, startPoint y: 200, endPoint x: 577, endPoint y: 199, distance: 46.9
click at [530, 200] on div "Sandbox" at bounding box center [572, 200] width 191 height 18
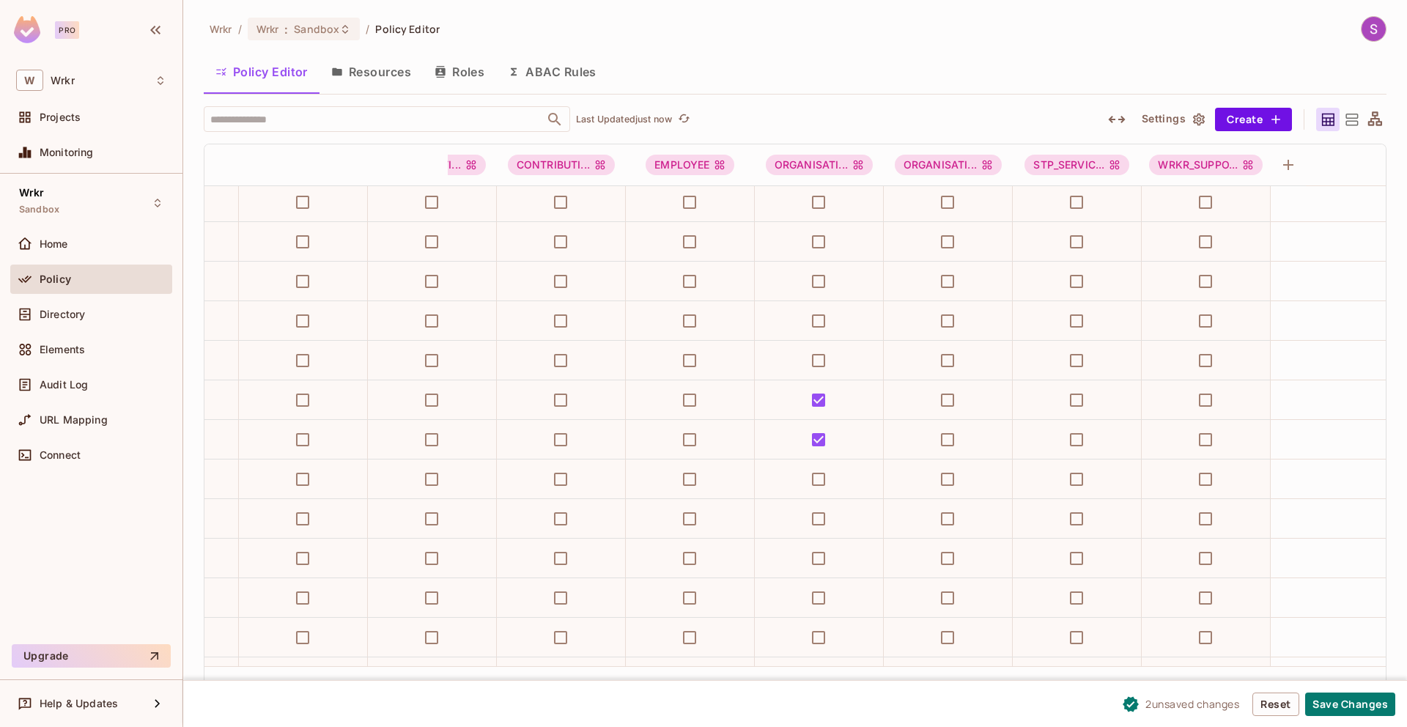
scroll to position [9427, 339]
click at [1320, 702] on button "Save Changes" at bounding box center [1350, 704] width 90 height 23
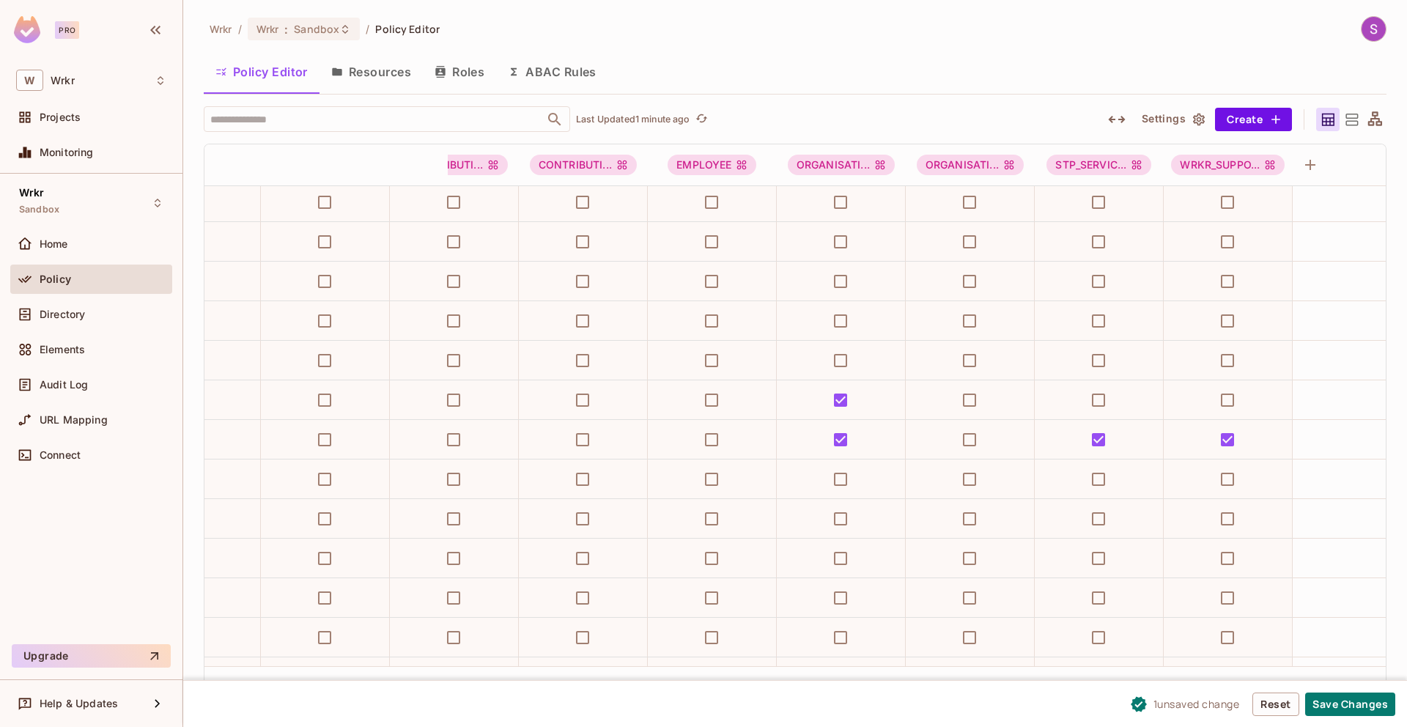
scroll to position [8715, 358]
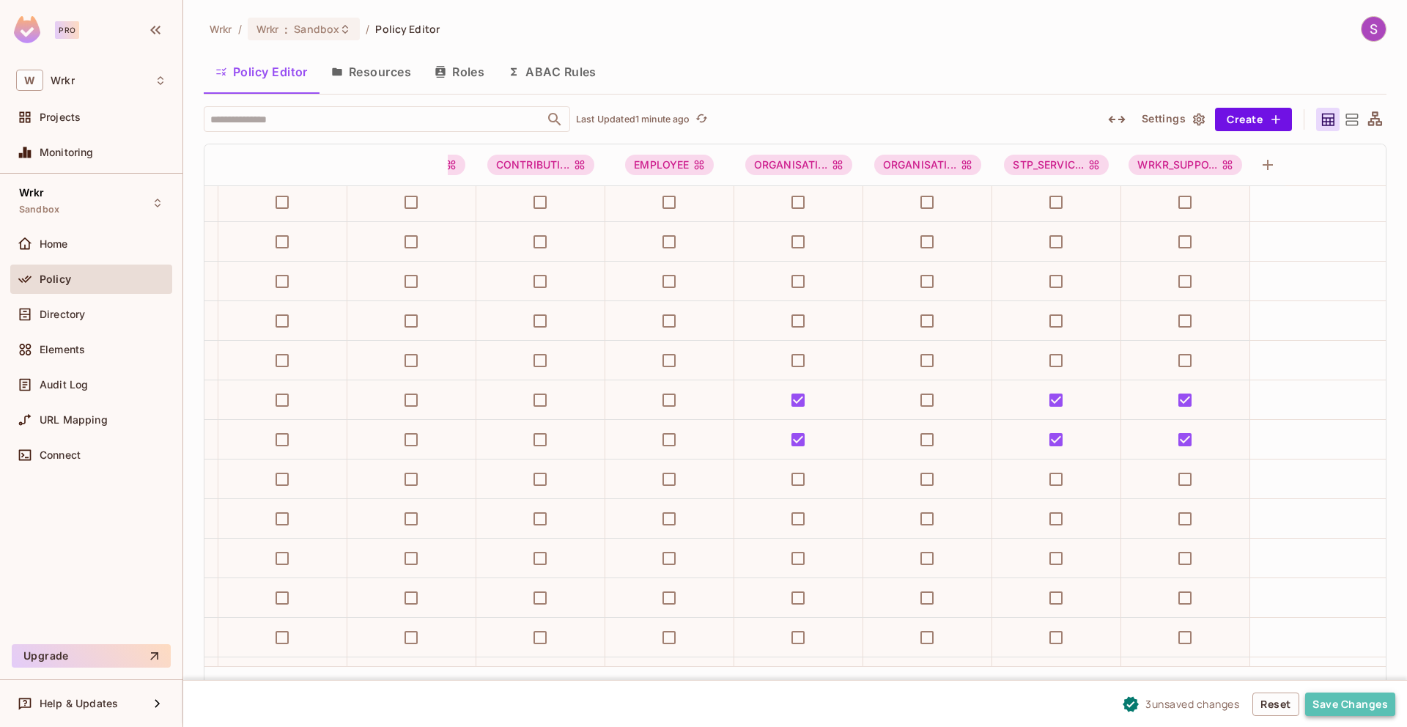
click at [1326, 709] on button "Save Changes" at bounding box center [1350, 704] width 90 height 23
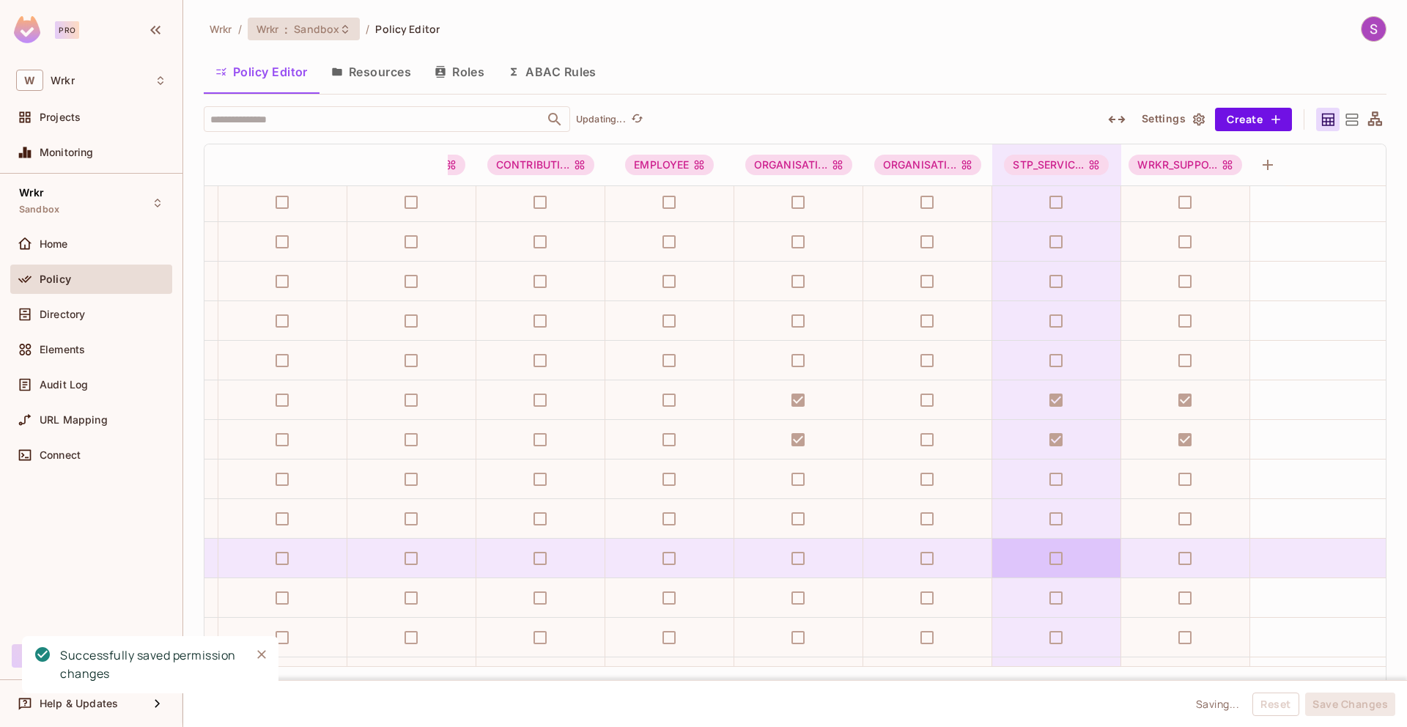
click at [326, 26] on span "Sandbox" at bounding box center [316, 29] width 45 height 14
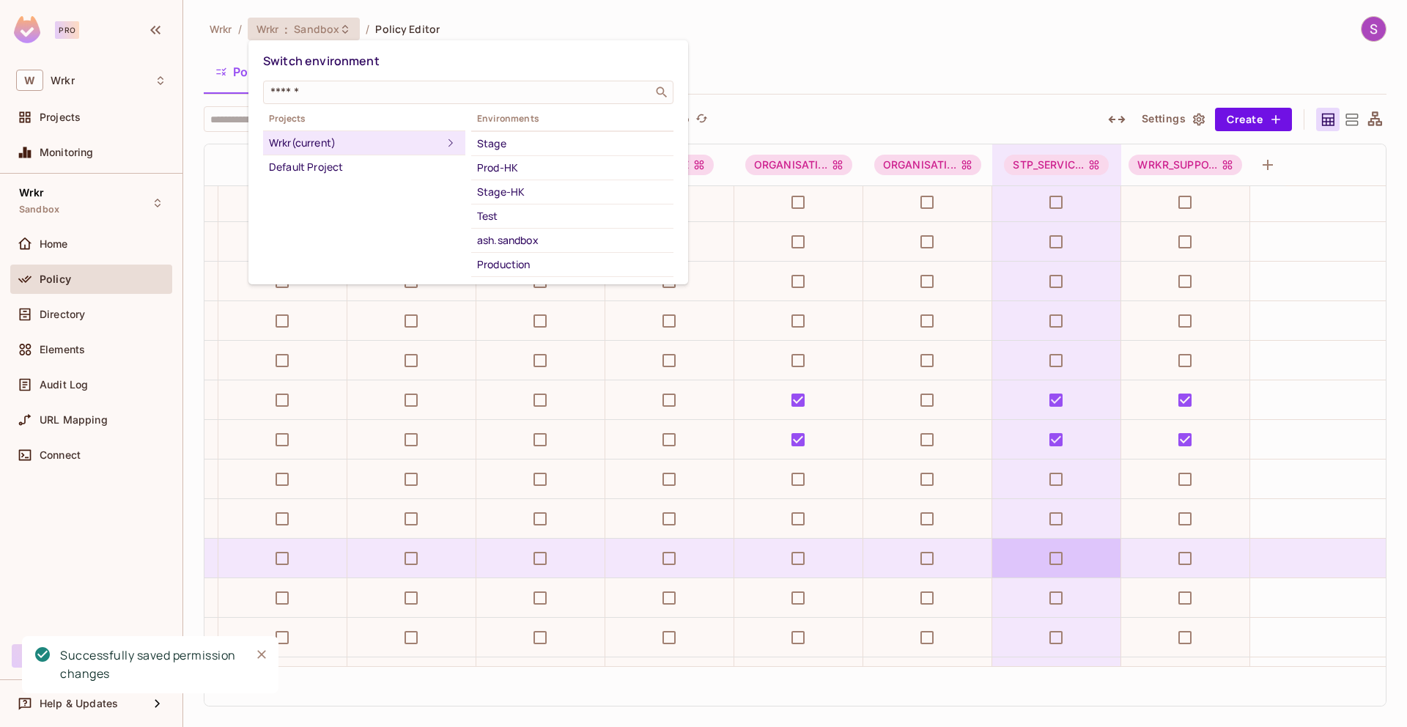
scroll to position [56, 0]
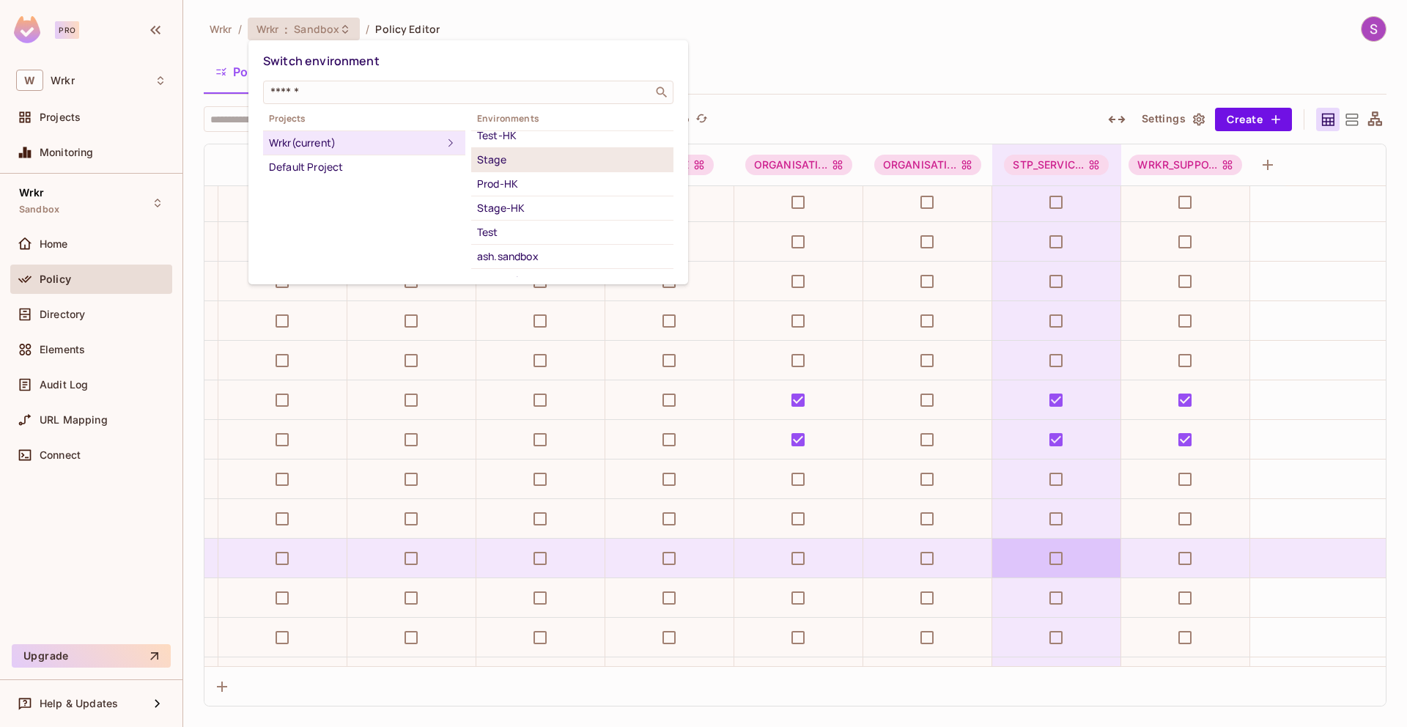
click at [512, 161] on div "Stage" at bounding box center [572, 160] width 191 height 18
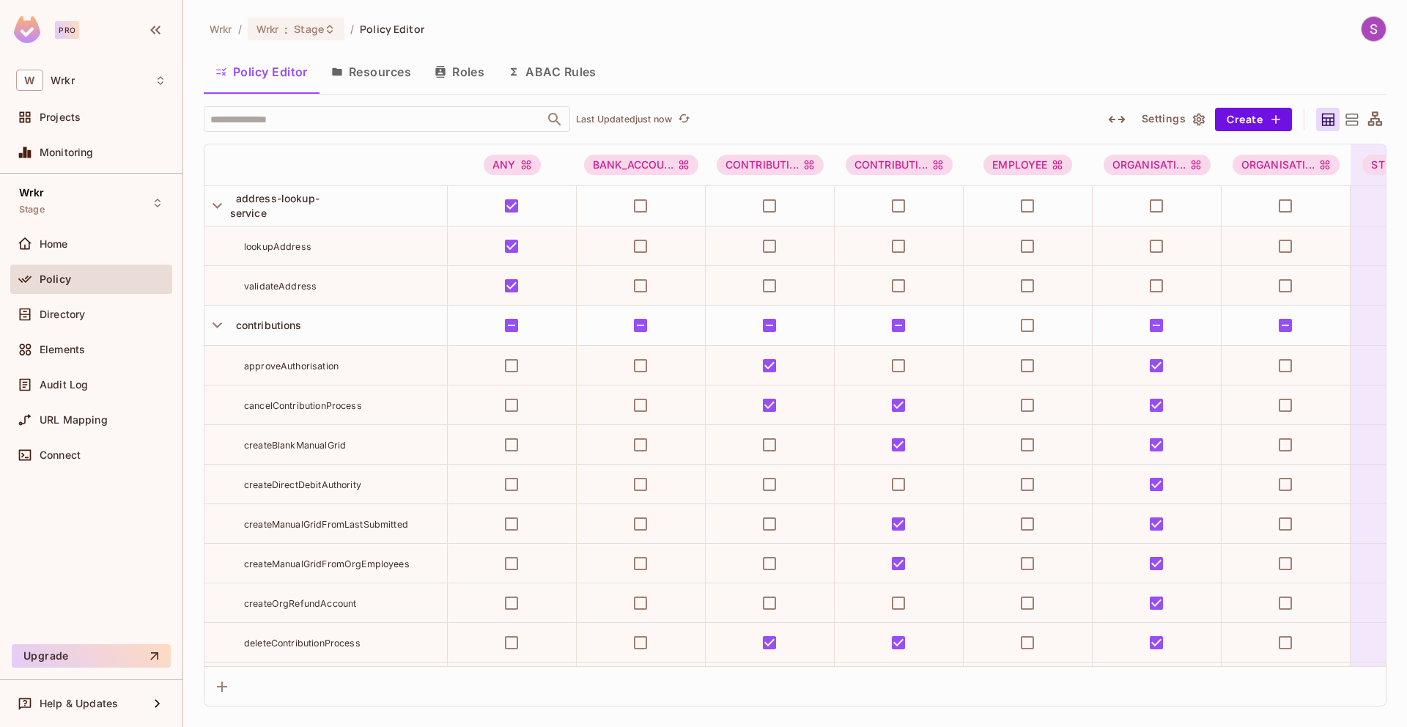
scroll to position [8556, 0]
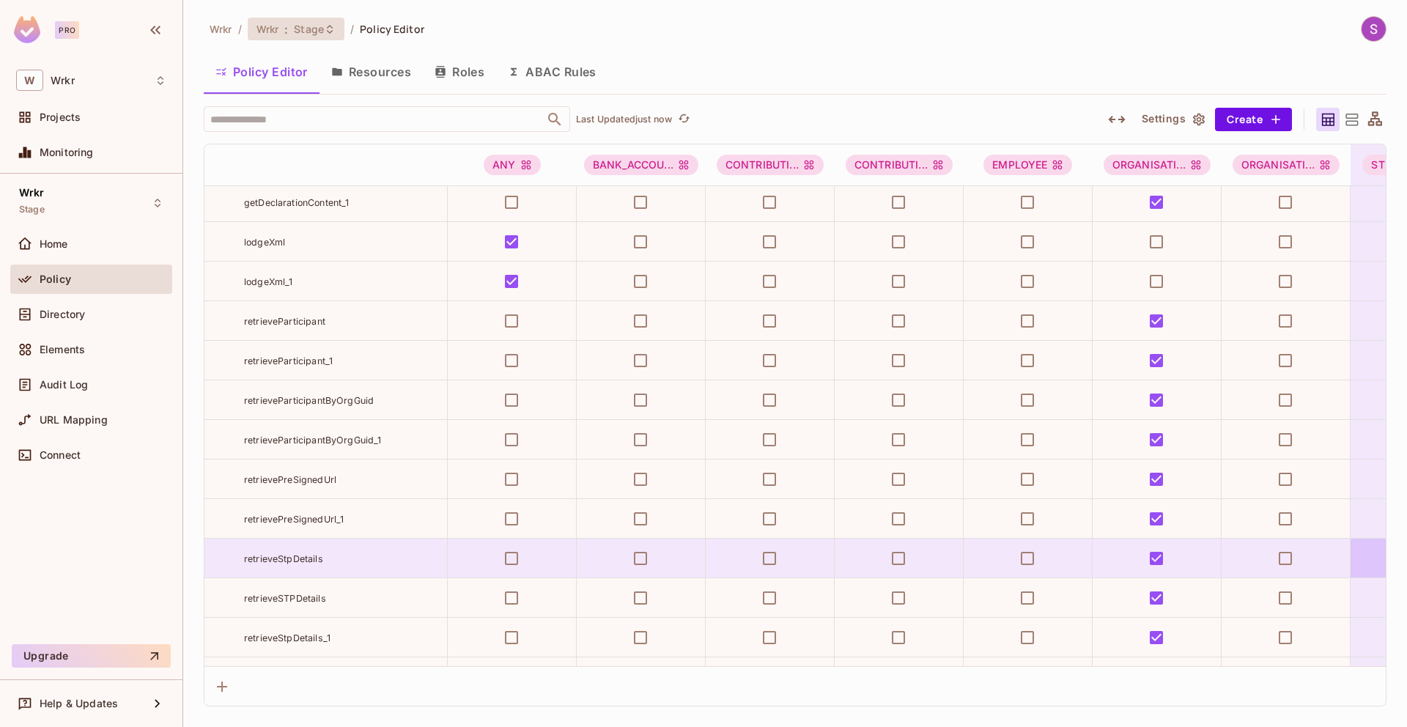
click at [305, 35] on span "Stage" at bounding box center [309, 29] width 30 height 14
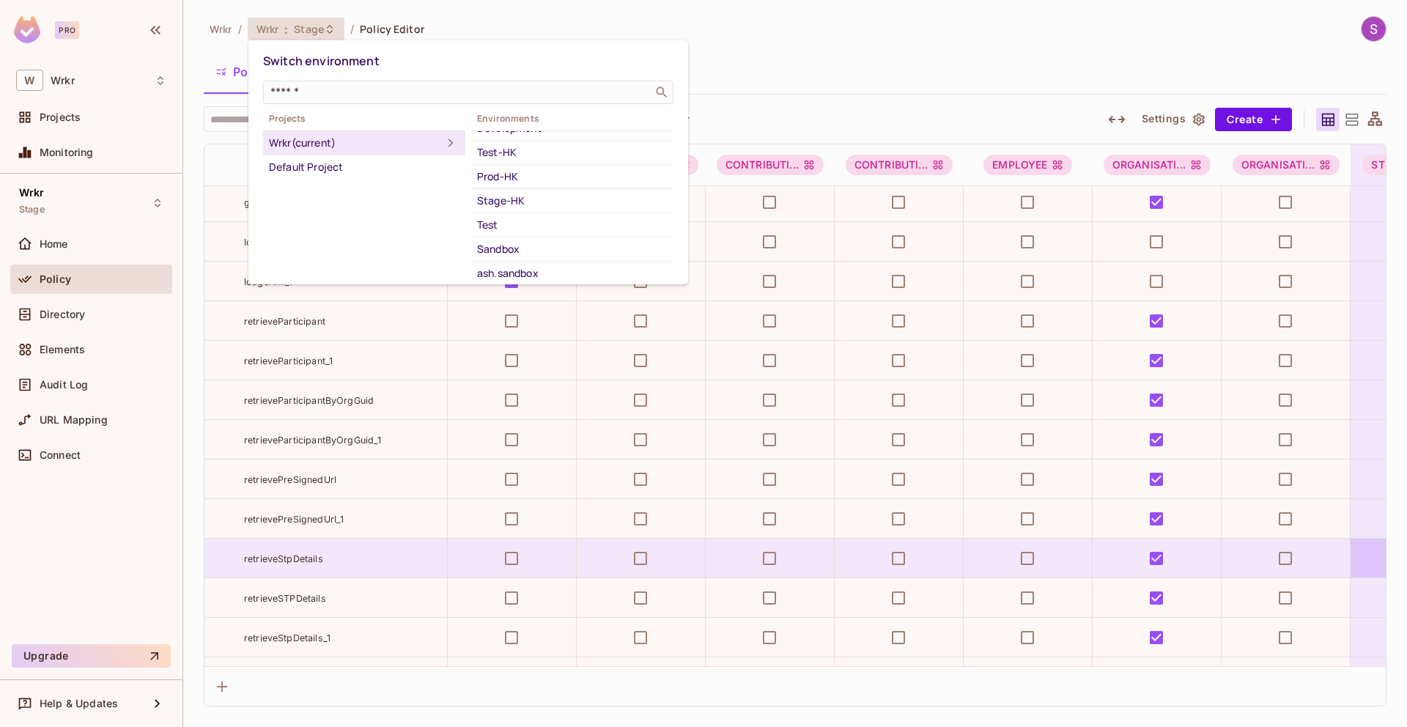
scroll to position [40, 0]
click at [512, 219] on div "Test" at bounding box center [572, 224] width 191 height 18
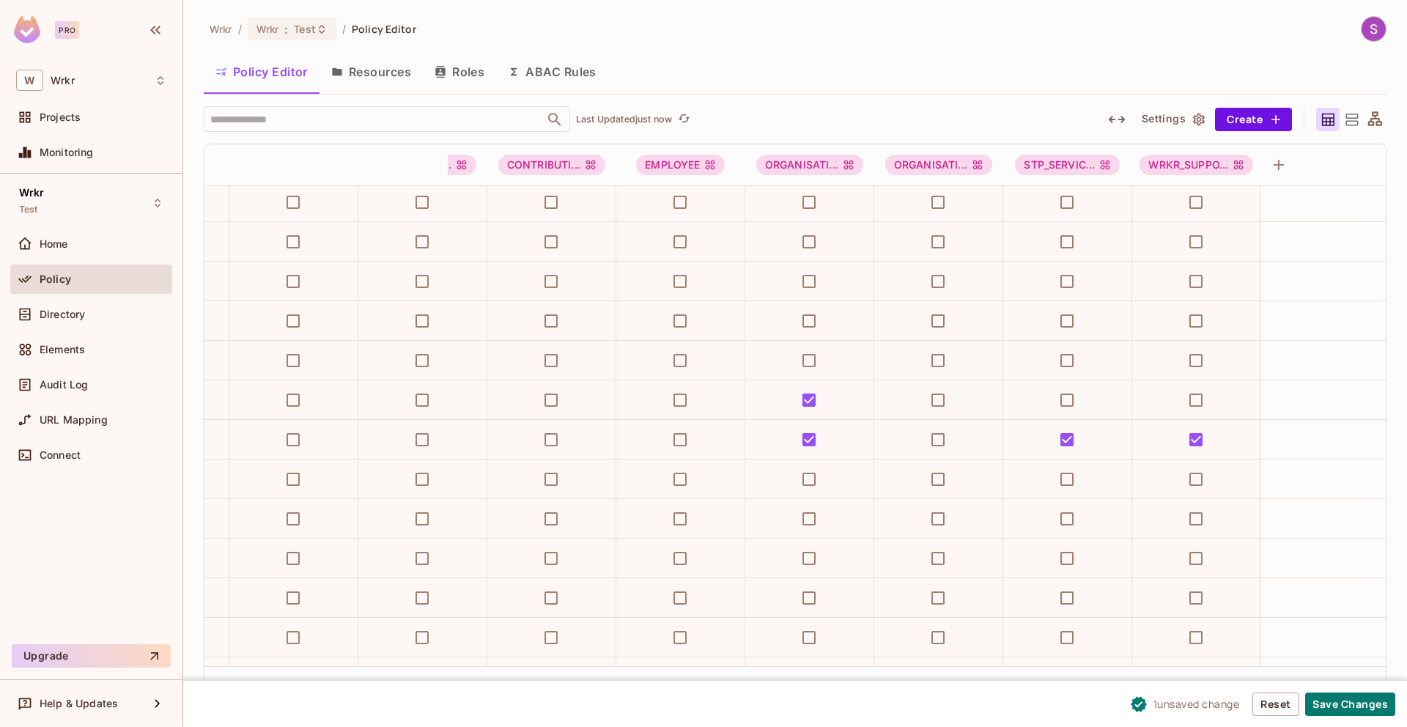
scroll to position [8715, 351]
click at [1325, 697] on button "Save Changes" at bounding box center [1350, 704] width 90 height 23
